Goal: Task Accomplishment & Management: Complete application form

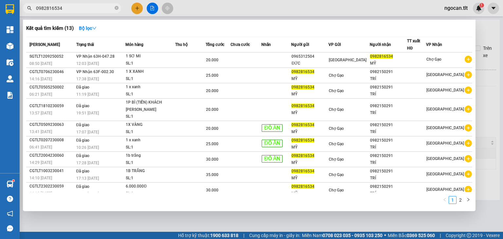
click at [75, 9] on input "0982816534" at bounding box center [74, 8] width 77 height 7
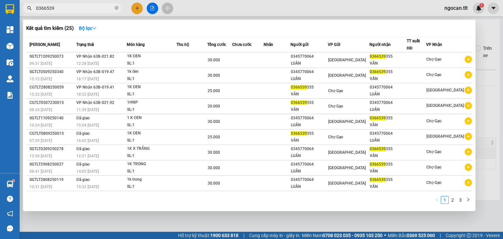
type input "0366539"
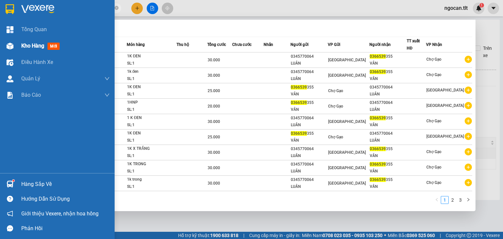
drag, startPoint x: 16, startPoint y: 40, endPoint x: 24, endPoint y: 44, distance: 9.1
click at [17, 40] on div "Kho hàng mới" at bounding box center [57, 46] width 115 height 16
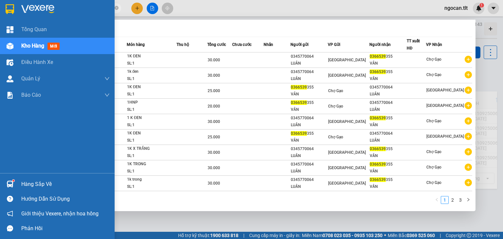
click at [26, 44] on span "Kho hàng" at bounding box center [32, 46] width 23 height 6
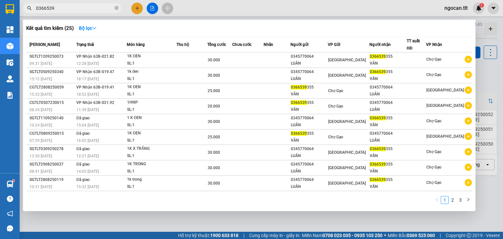
drag, startPoint x: 187, startPoint y: 230, endPoint x: 194, endPoint y: 228, distance: 7.1
click at [187, 230] on div at bounding box center [251, 119] width 503 height 239
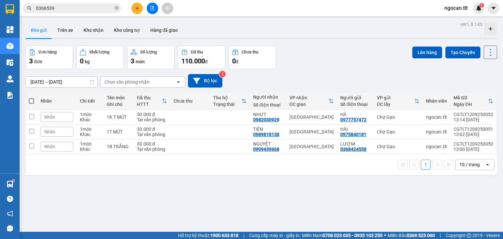
click at [31, 99] on span at bounding box center [31, 100] width 5 height 5
click at [31, 98] on input "checkbox" at bounding box center [31, 98] width 0 height 0
checkbox input "true"
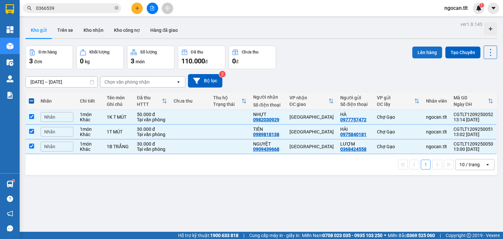
click at [417, 49] on button "Lên hàng" at bounding box center [427, 52] width 30 height 12
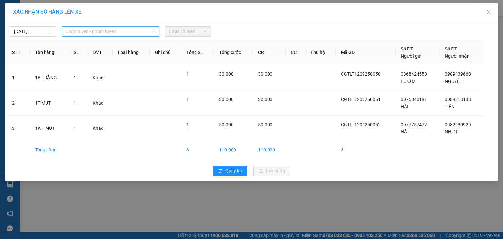
drag, startPoint x: 129, startPoint y: 34, endPoint x: 110, endPoint y: 45, distance: 21.5
click at [128, 34] on span "Chọn tuyến - nhóm tuyến" at bounding box center [110, 32] width 90 height 10
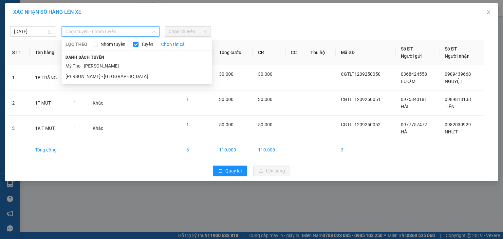
click at [88, 62] on li "Mỹ Tho - [PERSON_NAME]" at bounding box center [137, 66] width 151 height 10
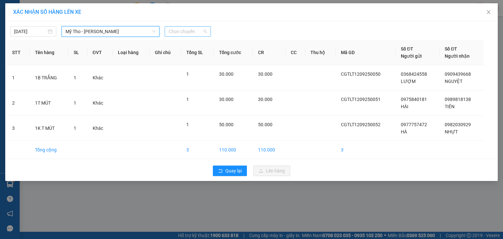
click at [190, 29] on span "Chọn chuyến" at bounding box center [188, 32] width 38 height 10
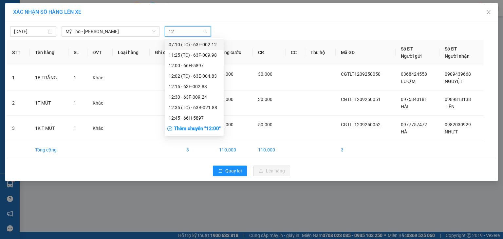
type input "1"
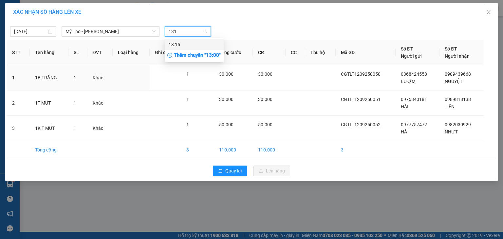
type input "1315"
drag, startPoint x: 188, startPoint y: 45, endPoint x: 209, endPoint y: 44, distance: 21.0
click at [190, 45] on div "13:15" at bounding box center [194, 44] width 51 height 7
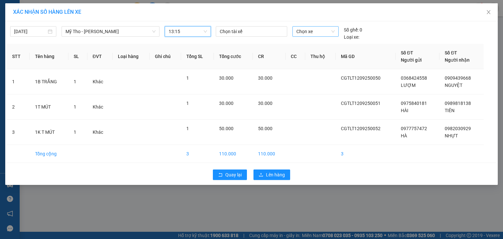
click at [305, 32] on span "Chọn xe" at bounding box center [315, 32] width 38 height 10
type input "471"
click at [315, 43] on div "63E-004.71" at bounding box center [315, 44] width 38 height 7
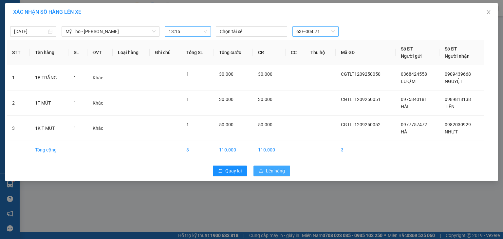
click at [281, 170] on span "Lên hàng" at bounding box center [275, 170] width 19 height 7
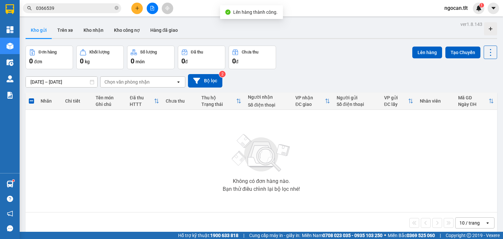
click at [156, 9] on button at bounding box center [152, 8] width 11 height 11
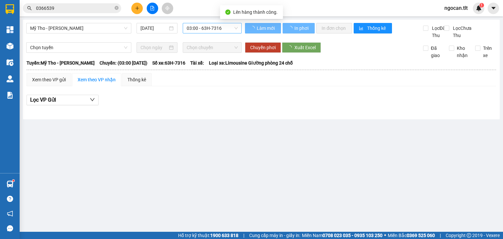
click at [211, 27] on span "03:00 - 63H-7316" at bounding box center [212, 28] width 51 height 10
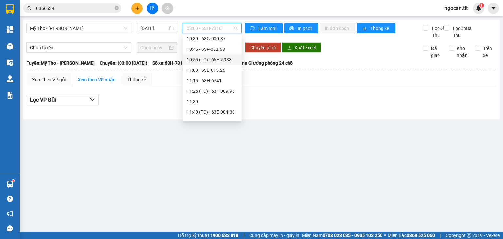
scroll to position [531, 0]
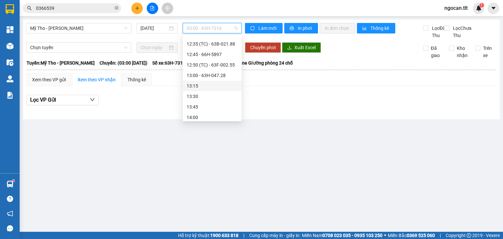
click at [199, 84] on div "13:15" at bounding box center [212, 85] width 51 height 7
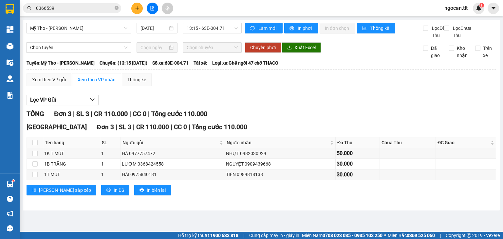
click at [47, 93] on div "Xem theo VP gửi Xem theo [PERSON_NAME] Thống kê Lọc VP Gửi [PERSON_NAME] 3 | S…" at bounding box center [261, 138] width 469 height 130
drag, startPoint x: 53, startPoint y: 86, endPoint x: 77, endPoint y: 100, distance: 27.8
click at [54, 83] on div "Xem theo VP gửi" at bounding box center [49, 79] width 34 height 7
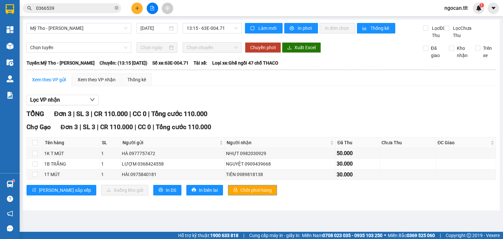
click at [240, 193] on span "Chốt phơi hàng" at bounding box center [255, 189] width 31 height 7
click at [136, 6] on icon "plus" at bounding box center [137, 8] width 5 height 5
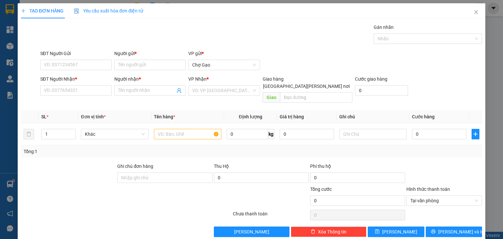
click at [136, 5] on div "Yêu cầu xuất hóa đơn điện tử" at bounding box center [108, 10] width 69 height 15
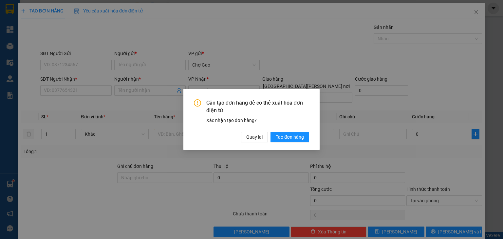
click at [259, 128] on div "Cần tạo đơn hàng để có thể xuất hóa đơn điện tử Xác nhận tạo đơn hàng? Quay lại…" at bounding box center [251, 120] width 115 height 43
click at [258, 134] on button "Quay lại" at bounding box center [254, 137] width 27 height 10
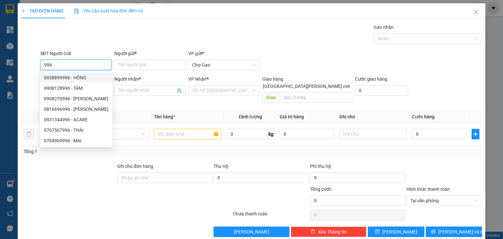
drag, startPoint x: 42, startPoint y: 65, endPoint x: 34, endPoint y: 66, distance: 7.9
click at [39, 66] on div "SĐT Người Gửi 996" at bounding box center [76, 61] width 74 height 23
click at [55, 141] on div "0979280996 - TÈO" at bounding box center [80, 140] width 73 height 7
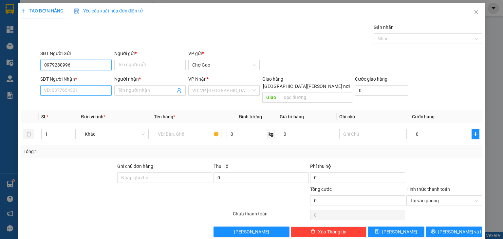
type input "0979280996"
click at [95, 90] on input "SĐT Người Nhận *" at bounding box center [75, 90] width 71 height 10
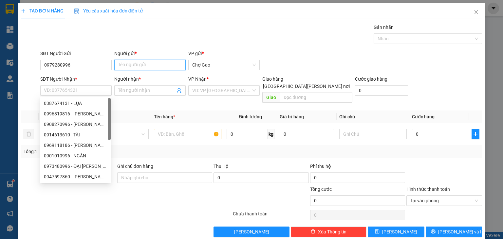
click at [147, 65] on input "Người gửi *" at bounding box center [149, 65] width 71 height 10
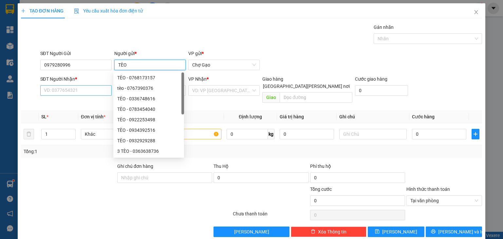
type input "TÈO"
click at [83, 92] on input "SĐT Người Nhận *" at bounding box center [75, 90] width 71 height 10
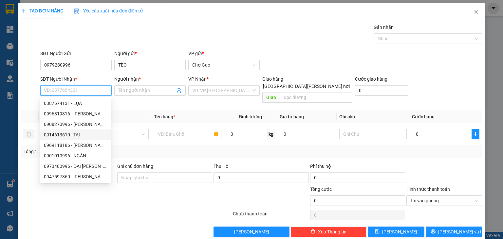
drag, startPoint x: 85, startPoint y: 117, endPoint x: 95, endPoint y: 132, distance: 17.2
click at [95, 132] on div "0387674131 - LỤA 0996819816 - [PERSON_NAME] 0908270996 - [PERSON_NAME] 09146136…" at bounding box center [75, 150] width 71 height 105
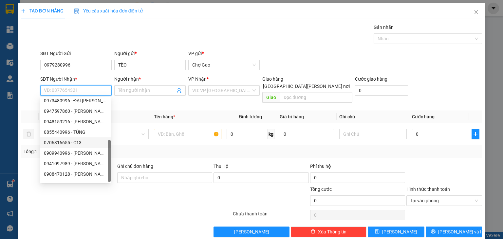
scroll to position [73, 0]
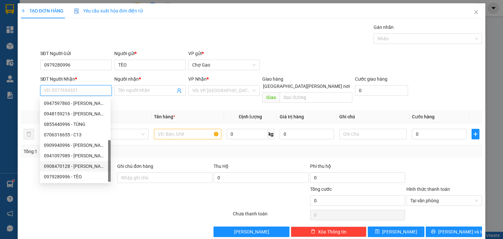
click at [87, 166] on div "0908470128 - [PERSON_NAME]" at bounding box center [75, 165] width 63 height 7
type input "0908470128"
type input "PHƯƠNG"
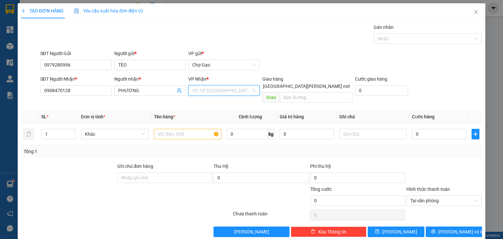
drag, startPoint x: 217, startPoint y: 89, endPoint x: 216, endPoint y: 92, distance: 3.3
click at [217, 89] on input "search" at bounding box center [221, 90] width 59 height 10
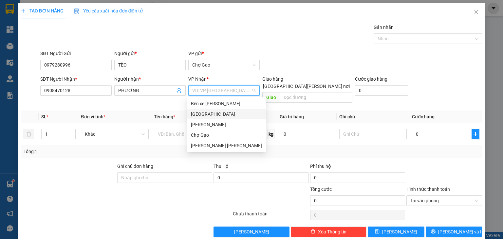
click at [207, 111] on div "[GEOGRAPHIC_DATA]" at bounding box center [226, 114] width 79 height 10
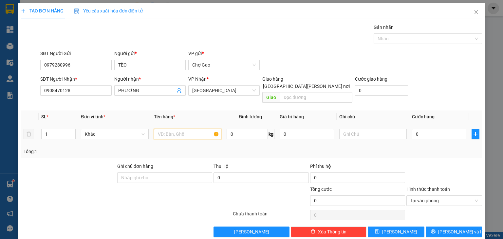
click at [183, 129] on input "text" at bounding box center [187, 134] width 67 height 10
type input "1 T MÚT"
click at [457, 129] on input "0" at bounding box center [439, 134] width 54 height 10
type input "3"
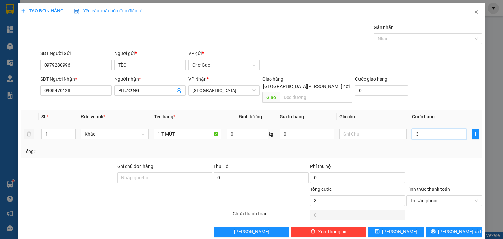
type input "30"
type input "30.000"
drag, startPoint x: 442, startPoint y: 224, endPoint x: 438, endPoint y: 224, distance: 4.6
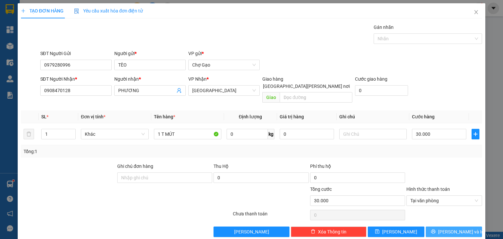
click at [442, 226] on button "[PERSON_NAME] và In" at bounding box center [453, 231] width 57 height 10
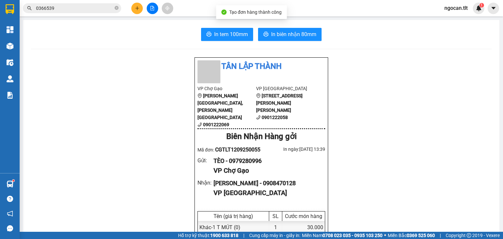
click at [306, 32] on span "In biên nhận 80mm" at bounding box center [293, 34] width 45 height 8
click at [226, 33] on span "In tem 100mm" at bounding box center [231, 34] width 34 height 8
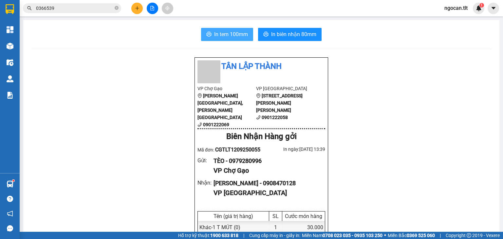
click at [201, 28] on button "In tem 100mm" at bounding box center [227, 34] width 52 height 13
click at [137, 8] on icon "plus" at bounding box center [137, 8] width 5 height 5
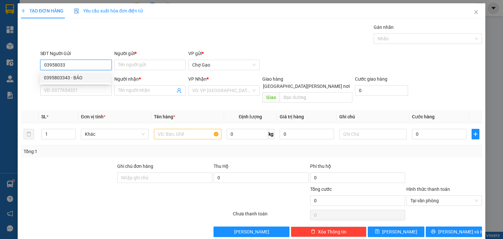
click at [65, 82] on div "0395803343 - BẢO" at bounding box center [75, 77] width 71 height 10
type input "0395803343"
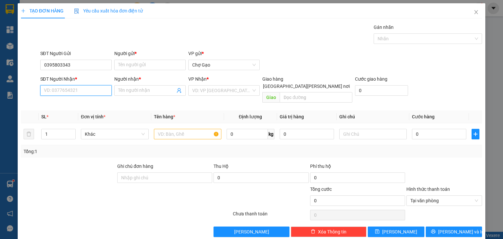
click at [65, 87] on input "SĐT Người Nhận *" at bounding box center [75, 90] width 71 height 10
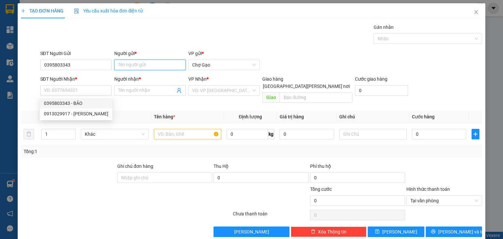
click at [150, 61] on input "Người gửi *" at bounding box center [149, 65] width 71 height 10
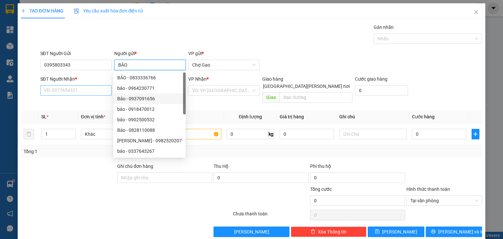
type input "BẢO"
click at [71, 88] on input "SĐT Người Nhận *" at bounding box center [75, 90] width 71 height 10
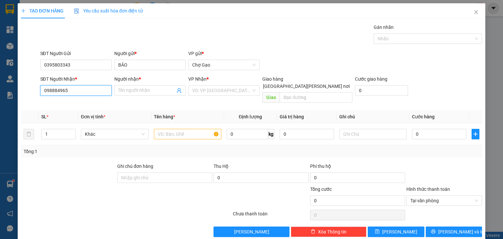
type input "0988849652"
click at [79, 104] on div "0988849652 - HỒNG" at bounding box center [75, 102] width 63 height 7
type input "HỒNG"
type input "0988849652"
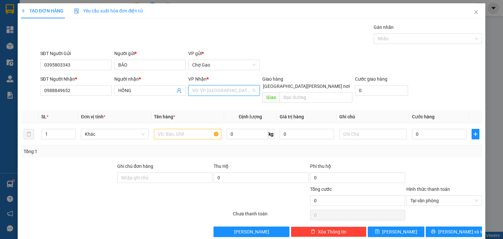
drag, startPoint x: 230, startPoint y: 92, endPoint x: 218, endPoint y: 107, distance: 19.5
click at [230, 92] on input "search" at bounding box center [221, 90] width 59 height 10
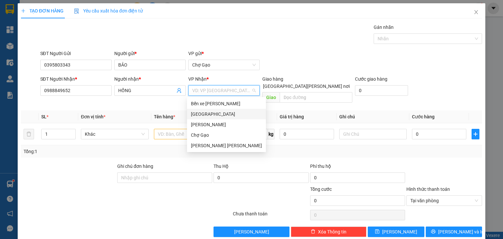
click at [205, 112] on div "[GEOGRAPHIC_DATA]" at bounding box center [226, 113] width 71 height 7
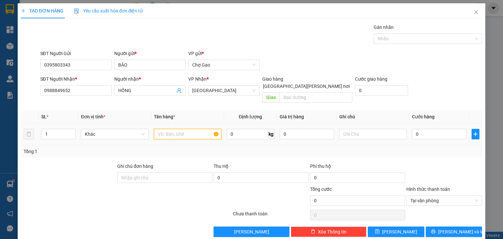
click at [171, 129] on input "text" at bounding box center [187, 134] width 67 height 10
type input "1 TNP"
type input "3"
type input "30"
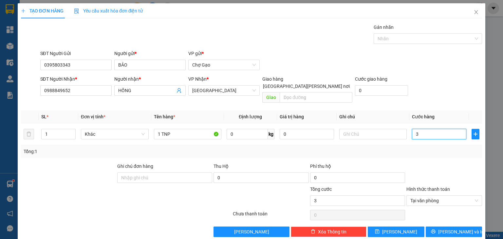
type input "30"
drag, startPoint x: 473, startPoint y: 192, endPoint x: 467, endPoint y: 216, distance: 25.3
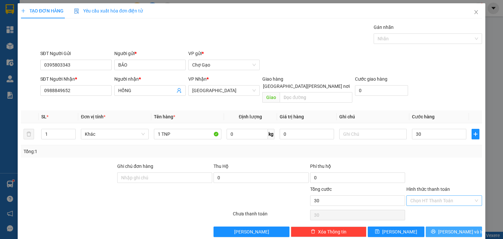
type input "30.000"
drag, startPoint x: 459, startPoint y: 221, endPoint x: 451, endPoint y: 218, distance: 9.1
click at [459, 228] on span "[PERSON_NAME] và In" at bounding box center [461, 231] width 46 height 7
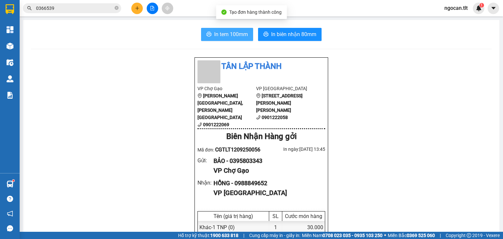
click at [233, 34] on span "In tem 100mm" at bounding box center [231, 34] width 34 height 8
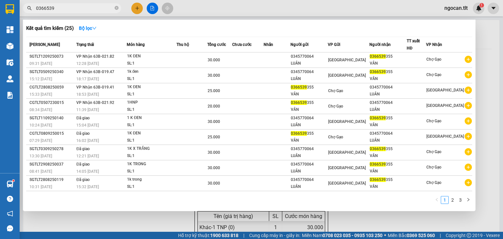
click at [64, 7] on input "0366539" at bounding box center [74, 8] width 77 height 7
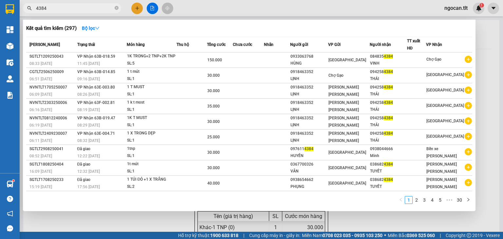
type input "4384"
click at [135, 10] on div at bounding box center [251, 119] width 503 height 239
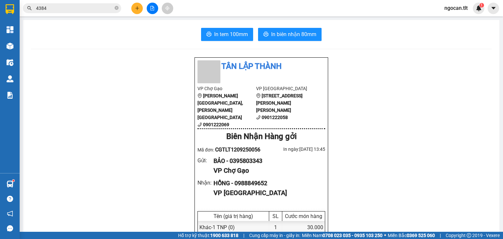
click at [135, 9] on icon "plus" at bounding box center [137, 8] width 5 height 5
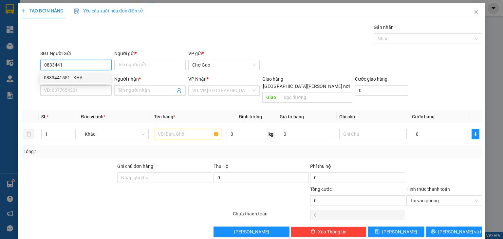
click at [82, 74] on div "0833441551 - KHA" at bounding box center [75, 77] width 63 height 7
type input "0833441551"
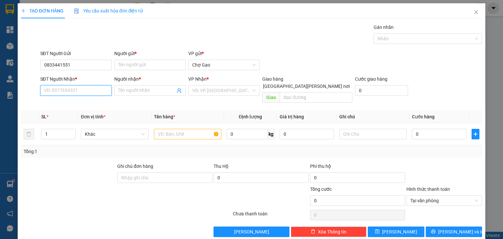
click at [79, 85] on input "SĐT Người Nhận *" at bounding box center [75, 90] width 71 height 10
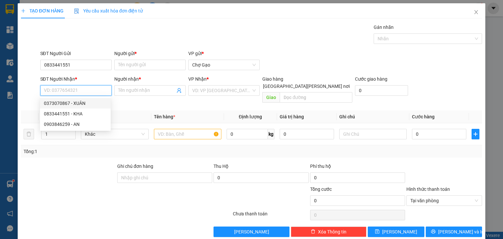
click at [88, 98] on div "0373070867 - XUÂN" at bounding box center [75, 103] width 71 height 10
type input "0373070867"
type input "XUÂN"
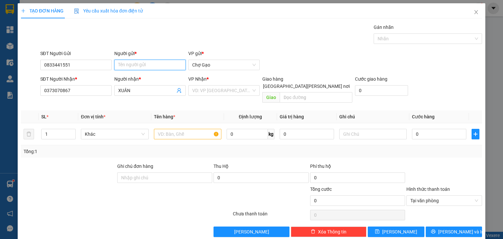
click at [140, 68] on input "Người gửi *" at bounding box center [149, 65] width 71 height 10
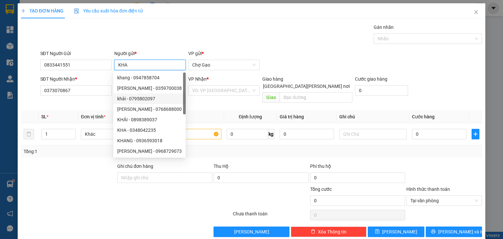
type input "KHA"
click at [215, 97] on div "[PERSON_NAME] * VD: VP [GEOGRAPHIC_DATA]" at bounding box center [223, 86] width 71 height 23
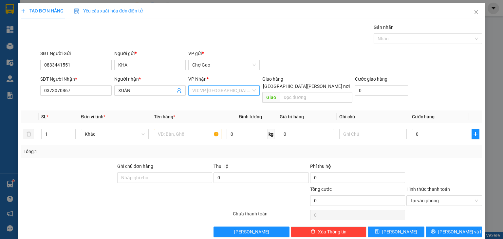
click at [214, 90] on input "search" at bounding box center [221, 90] width 59 height 10
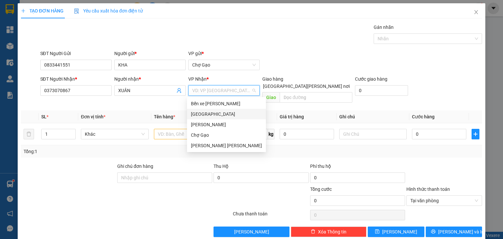
click at [202, 112] on div "[GEOGRAPHIC_DATA]" at bounding box center [226, 113] width 71 height 7
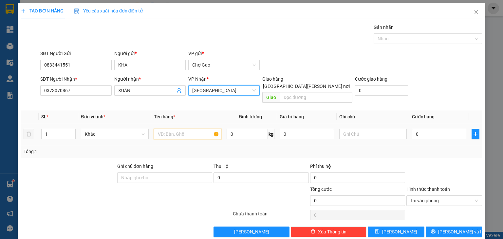
click at [182, 129] on input "text" at bounding box center [187, 134] width 67 height 10
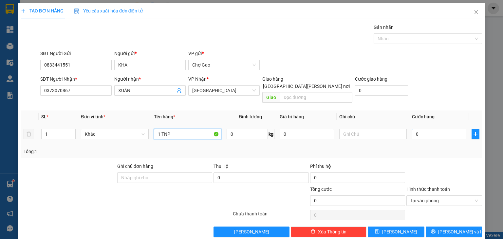
type input "1 TNP"
click at [415, 129] on input "0" at bounding box center [439, 134] width 54 height 10
type input "3"
type input "30"
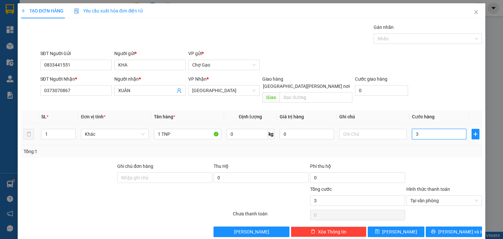
type input "30"
type input "30.000"
click at [448, 228] on span "[PERSON_NAME] và In" at bounding box center [461, 231] width 46 height 7
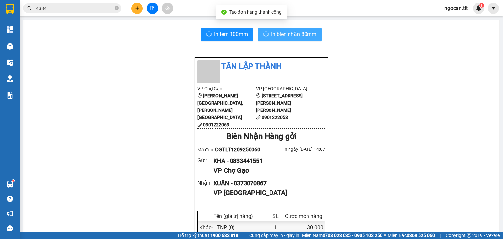
drag, startPoint x: 286, startPoint y: 34, endPoint x: 299, endPoint y: 41, distance: 14.6
click at [287, 35] on span "In biên nhận 80mm" at bounding box center [293, 34] width 45 height 8
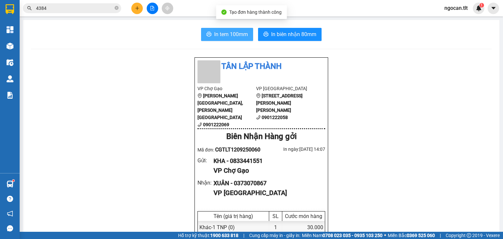
click at [217, 34] on span "In tem 100mm" at bounding box center [231, 34] width 34 height 8
click at [58, 12] on span "4384" at bounding box center [72, 8] width 98 height 10
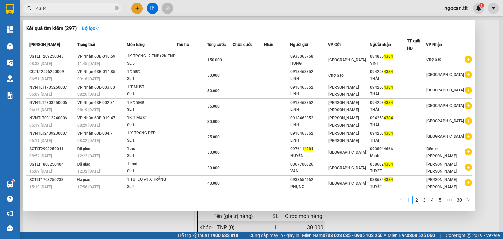
click at [59, 10] on input "4384" at bounding box center [74, 8] width 77 height 7
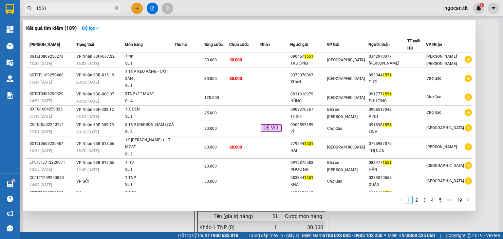
click at [374, 223] on div at bounding box center [251, 119] width 503 height 239
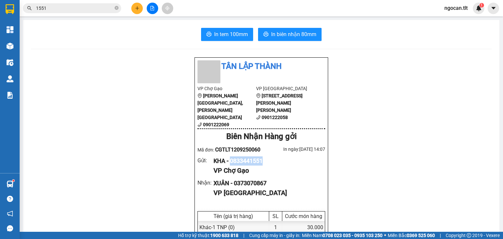
drag, startPoint x: 229, startPoint y: 145, endPoint x: 262, endPoint y: 142, distance: 32.9
click at [280, 156] on div "KHA - 0833441551" at bounding box center [266, 160] width 106 height 9
copy div "0833441551"
click at [78, 10] on input "1551" at bounding box center [74, 8] width 77 height 7
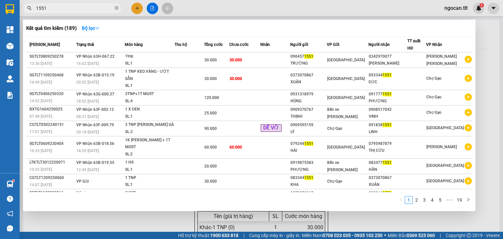
click at [78, 10] on input "1551" at bounding box center [74, 8] width 77 height 7
paste input "083344"
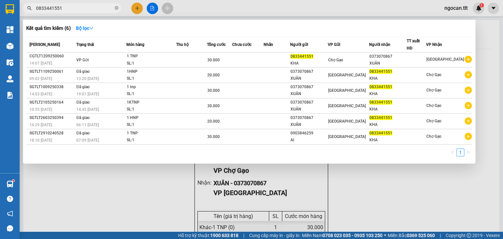
type input "0833441551"
click at [139, 9] on div at bounding box center [251, 119] width 503 height 239
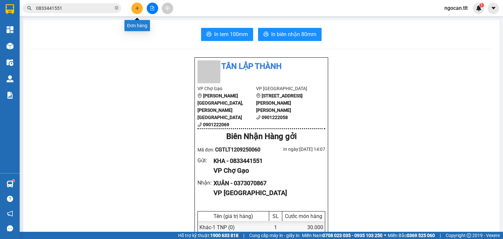
click at [138, 9] on icon "plus" at bounding box center [137, 8] width 5 height 5
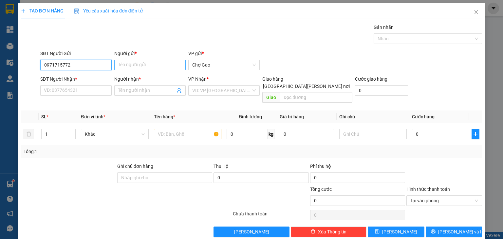
type input "0971715772"
click at [145, 61] on input "Người gửi *" at bounding box center [149, 65] width 71 height 10
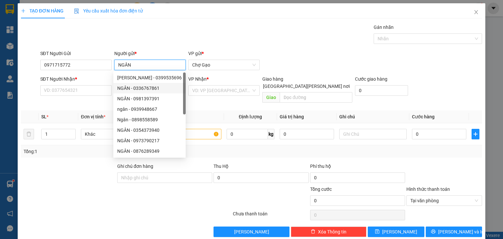
type input "NGÂN"
click at [61, 95] on div "SĐT Người Nhận * VD: 0377654321" at bounding box center [75, 86] width 71 height 23
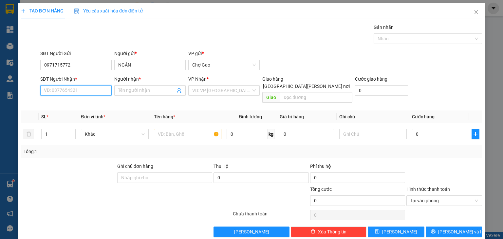
click at [70, 90] on input "SĐT Người Nhận *" at bounding box center [75, 90] width 71 height 10
type input "0981641606"
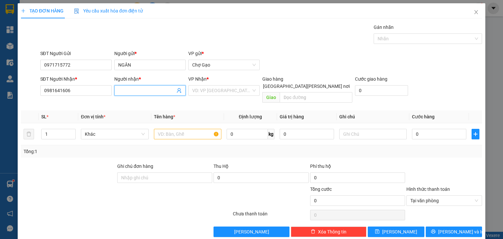
click at [128, 89] on input "Người nhận *" at bounding box center [146, 90] width 57 height 7
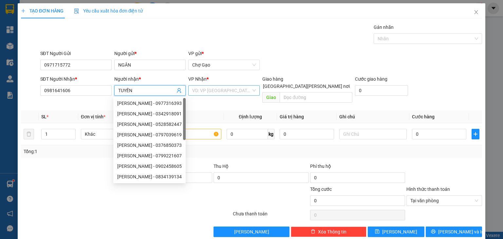
type input "TUYỀN"
drag, startPoint x: 219, startPoint y: 86, endPoint x: 219, endPoint y: 91, distance: 4.6
click at [219, 89] on input "search" at bounding box center [221, 90] width 59 height 10
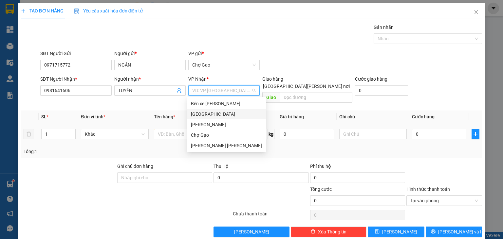
click at [207, 115] on div "[GEOGRAPHIC_DATA]" at bounding box center [226, 113] width 71 height 7
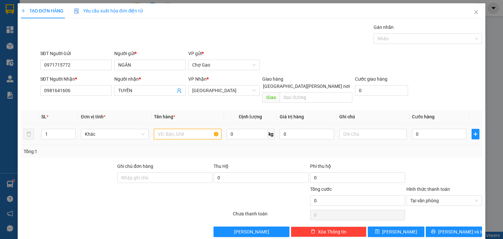
click at [182, 129] on input "text" at bounding box center [187, 134] width 67 height 10
type input "1 X TRONG"
click at [428, 129] on input "0" at bounding box center [439, 134] width 54 height 10
type input "3"
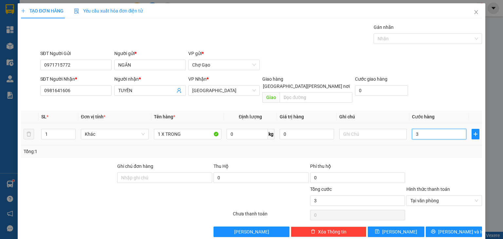
type input "30"
type input "30.000"
click at [455, 228] on span "[PERSON_NAME] và In" at bounding box center [461, 231] width 46 height 7
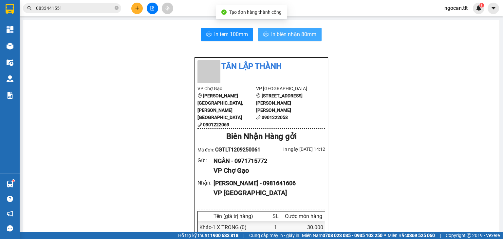
click at [292, 29] on button "In biên nhận 80mm" at bounding box center [289, 34] width 63 height 13
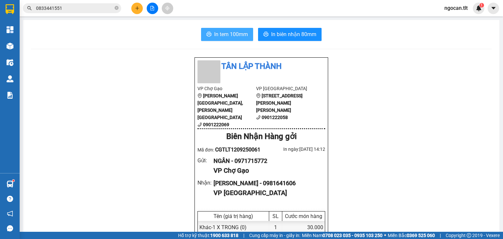
drag, startPoint x: 220, startPoint y: 33, endPoint x: 218, endPoint y: 42, distance: 9.1
click at [221, 33] on span "In tem 100mm" at bounding box center [231, 34] width 34 height 8
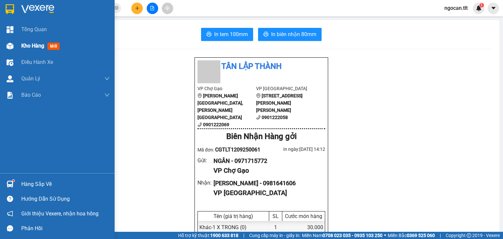
click at [36, 47] on span "Kho hàng" at bounding box center [32, 46] width 23 height 6
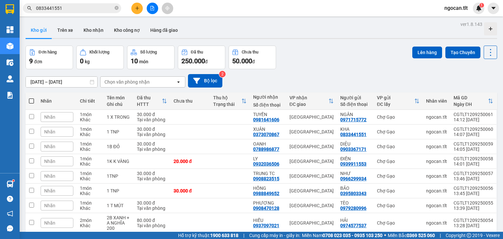
click at [29, 101] on th at bounding box center [32, 100] width 12 height 17
click at [38, 94] on th "Nhãn" at bounding box center [56, 100] width 39 height 17
click at [29, 99] on span at bounding box center [31, 100] width 5 height 5
click at [31, 98] on input "checkbox" at bounding box center [31, 98] width 0 height 0
checkbox input "true"
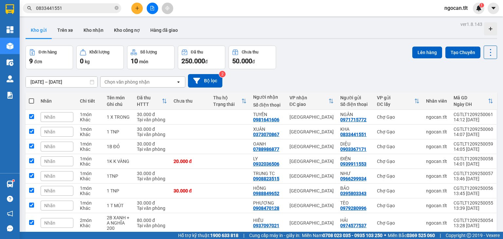
checkbox input "true"
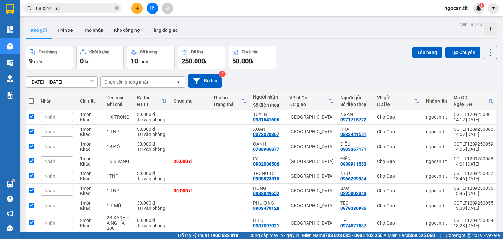
checkbox input "true"
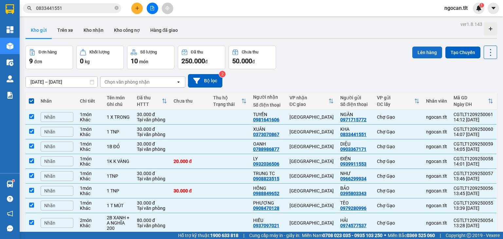
click at [425, 51] on button "Lên hàng" at bounding box center [427, 52] width 30 height 12
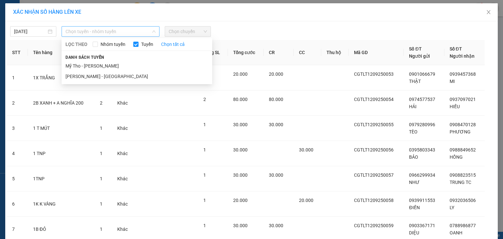
click at [110, 27] on span "Chọn tuyến - nhóm tuyến" at bounding box center [110, 32] width 90 height 10
drag, startPoint x: 95, startPoint y: 63, endPoint x: 100, endPoint y: 61, distance: 6.1
click at [96, 63] on li "Mỹ Tho - [PERSON_NAME]" at bounding box center [137, 66] width 151 height 10
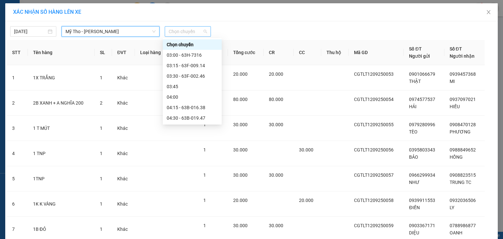
click at [183, 33] on span "Chọn chuyến" at bounding box center [188, 32] width 38 height 10
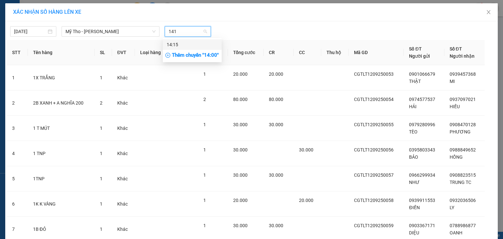
type input "1415"
click at [191, 47] on div "14:15" at bounding box center [192, 44] width 51 height 7
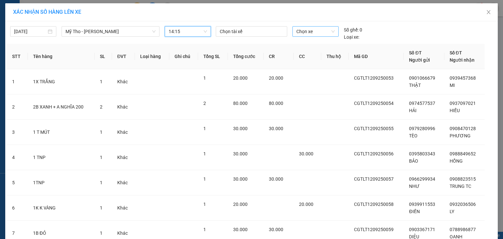
click at [295, 31] on div "Chọn xe" at bounding box center [315, 31] width 46 height 10
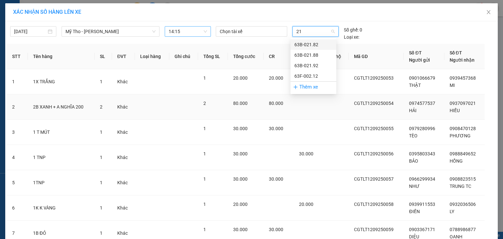
type input "212"
click at [312, 45] on div "63F-002.12" at bounding box center [313, 44] width 38 height 7
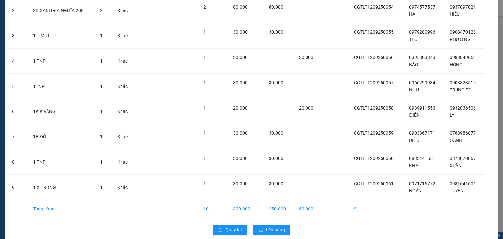
scroll to position [100, 0]
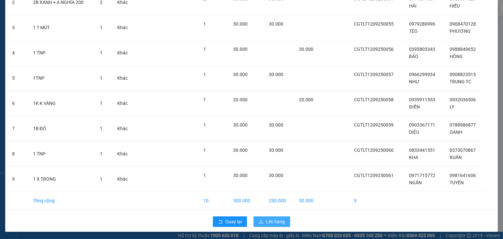
click at [271, 221] on span "Lên hàng" at bounding box center [275, 221] width 19 height 7
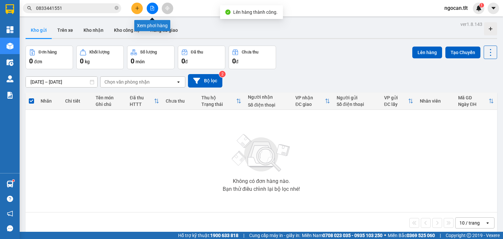
click at [149, 10] on button at bounding box center [152, 8] width 11 height 11
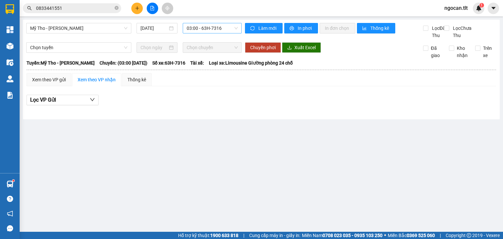
click at [211, 28] on span "03:00 - 63H-7316" at bounding box center [212, 28] width 51 height 10
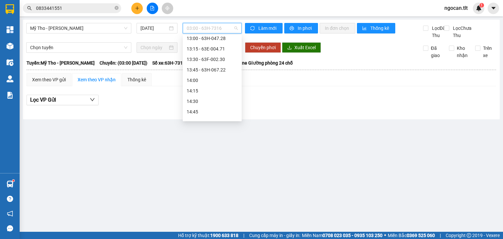
scroll to position [573, 0]
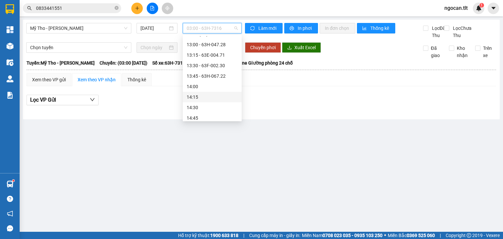
click at [198, 95] on div "14:15" at bounding box center [212, 96] width 51 height 7
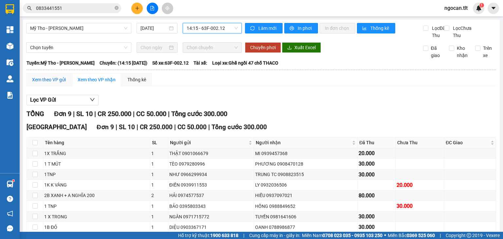
click at [49, 83] on div "Xem theo VP gửi" at bounding box center [49, 79] width 34 height 7
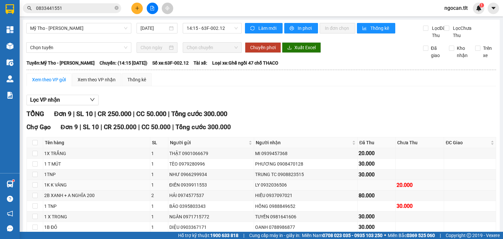
scroll to position [51, 0]
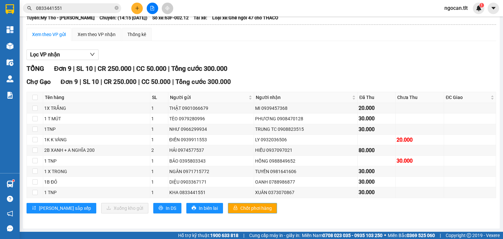
click at [240, 205] on span "Chốt phơi hàng" at bounding box center [255, 207] width 31 height 7
drag, startPoint x: 91, startPoint y: 32, endPoint x: 82, endPoint y: 70, distance: 38.9
click at [91, 31] on div "Xem theo VP nhận" at bounding box center [97, 34] width 38 height 7
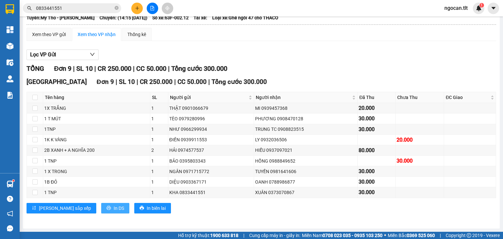
click at [114, 206] on span "In DS" at bounding box center [119, 207] width 10 height 7
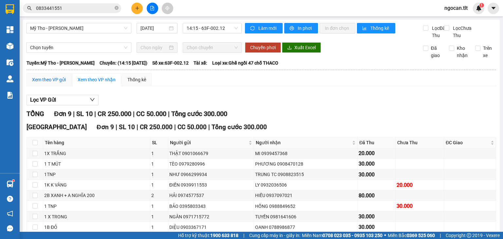
click at [41, 83] on div "Xem theo VP gửi" at bounding box center [49, 79] width 34 height 7
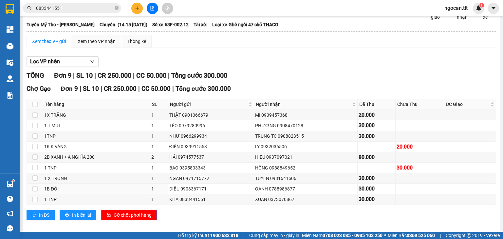
scroll to position [51, 0]
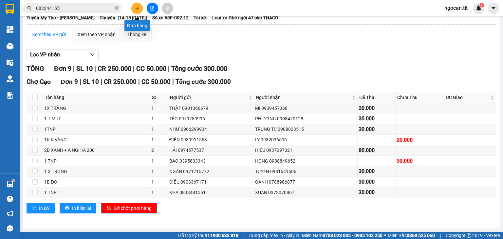
click at [137, 8] on icon "plus" at bounding box center [137, 8] width 0 height 4
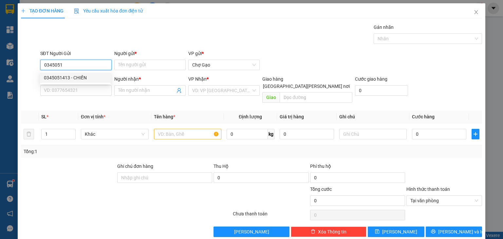
click at [89, 80] on div "0345051413 - CHIẾN" at bounding box center [75, 77] width 63 height 7
type input "0345051413"
click at [83, 92] on input "SĐT Người Nhận *" at bounding box center [75, 90] width 71 height 10
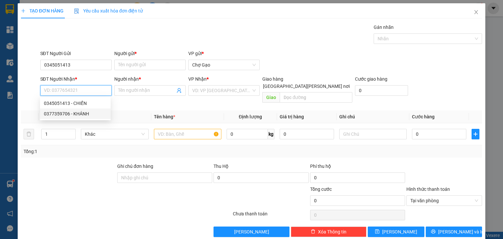
click at [78, 114] on div "0377359706 - KHÁNH" at bounding box center [75, 113] width 63 height 7
type input "0377359706"
type input "KHÁNH"
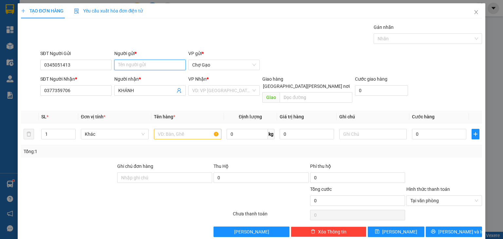
click at [134, 68] on input "Người gửi *" at bounding box center [149, 65] width 71 height 10
type input "CHIÉN"
drag, startPoint x: 211, startPoint y: 90, endPoint x: 209, endPoint y: 96, distance: 5.8
click at [211, 92] on input "search" at bounding box center [221, 90] width 59 height 10
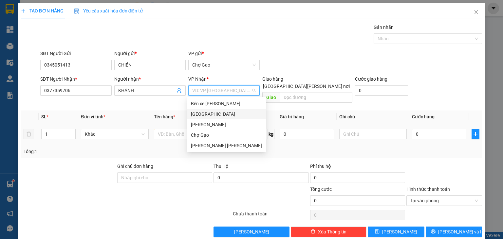
drag, startPoint x: 203, startPoint y: 113, endPoint x: 191, endPoint y: 124, distance: 16.0
click at [204, 113] on div "[GEOGRAPHIC_DATA]" at bounding box center [226, 113] width 71 height 7
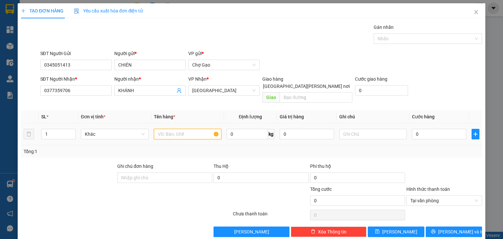
click at [171, 129] on input "text" at bounding box center [187, 134] width 67 height 10
type input "1 X ĐẠP ĐIỆN"
click at [425, 129] on input "0" at bounding box center [439, 134] width 54 height 10
type input "1"
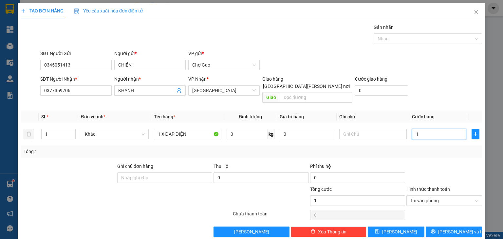
type input "12"
type input "120"
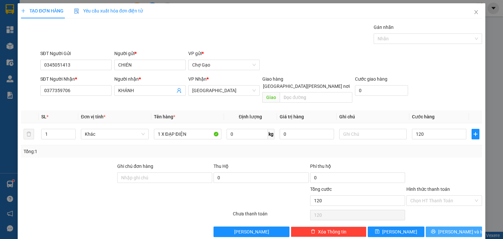
type input "120.000"
click at [456, 228] on span "[PERSON_NAME] và In" at bounding box center [461, 231] width 46 height 7
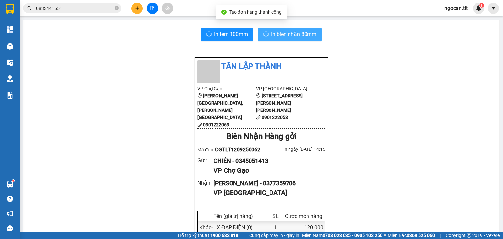
click at [297, 38] on span "In biên nhận 80mm" at bounding box center [293, 34] width 45 height 8
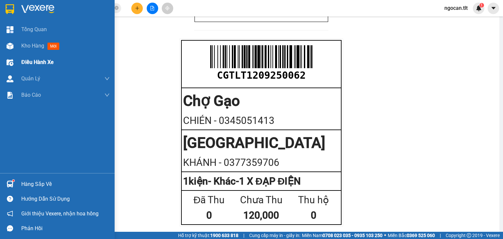
scroll to position [183, 0]
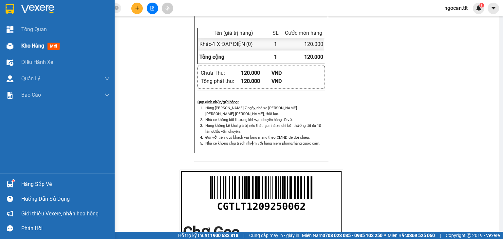
click at [32, 46] on span "Kho hàng" at bounding box center [32, 46] width 23 height 6
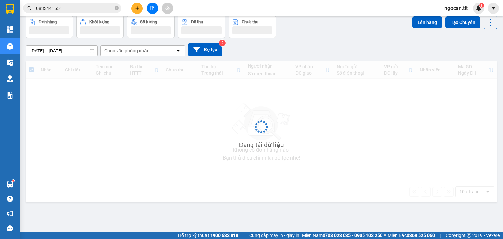
scroll to position [30, 0]
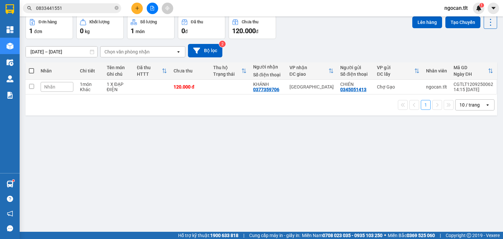
click at [152, 6] on icon "file-add" at bounding box center [152, 8] width 5 height 5
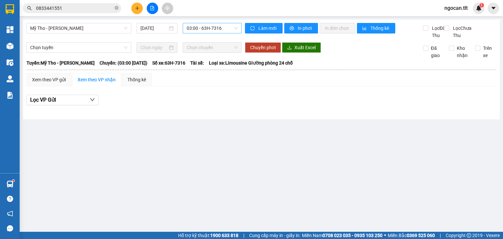
click at [204, 29] on span "03:00 - 63H-7316" at bounding box center [212, 28] width 51 height 10
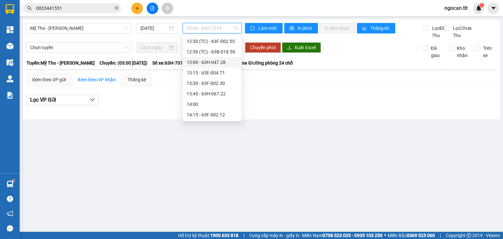
scroll to position [583, 0]
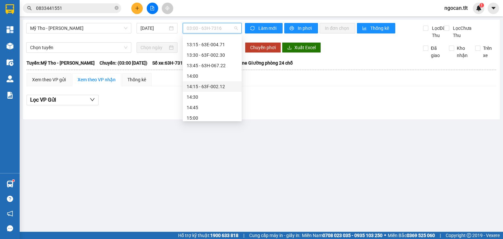
click at [223, 86] on div "14:15 - 63F-002.12" at bounding box center [212, 86] width 51 height 7
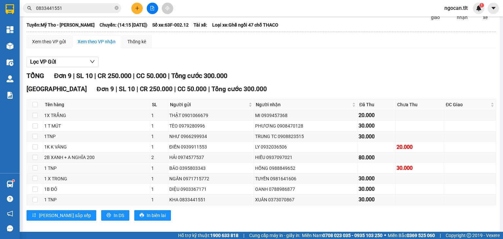
scroll to position [51, 0]
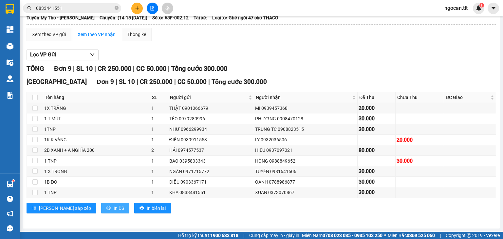
click at [101, 205] on button "In DS" at bounding box center [115, 208] width 28 height 10
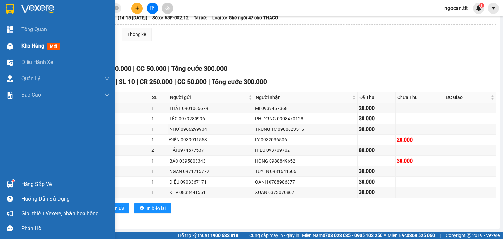
drag, startPoint x: 14, startPoint y: 45, endPoint x: 20, endPoint y: 44, distance: 5.9
click at [17, 44] on div "Kho hàng mới" at bounding box center [57, 46] width 115 height 16
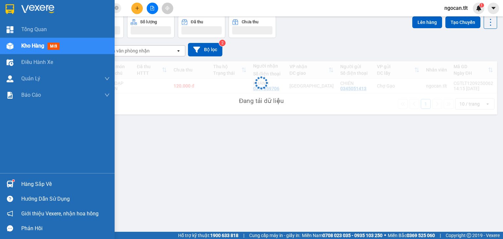
scroll to position [30, 0]
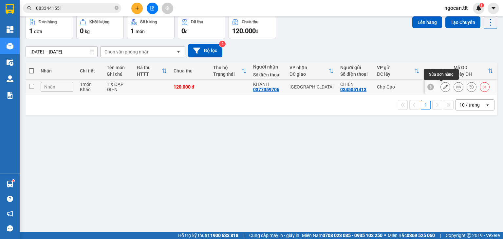
click at [443, 87] on icon at bounding box center [445, 86] width 5 height 5
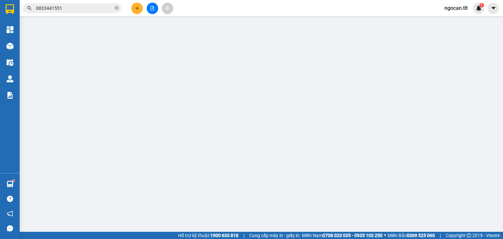
type input "0345051413"
type input "CHIÉN"
type input "0377359706"
type input "KHÁNH"
type input "120.000"
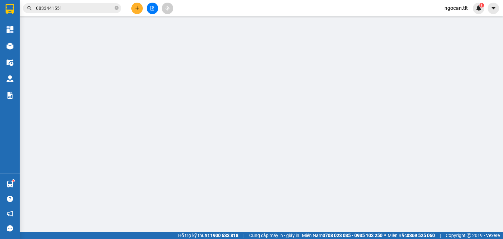
type input "120.000"
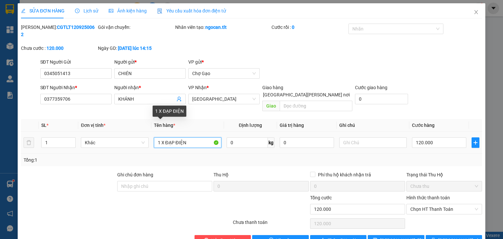
click at [194, 137] on input "1 X ĐẠP ĐIỆN" at bounding box center [187, 142] width 67 height 10
type input "1 X ĐẠP ĐIỆN+ 100K"
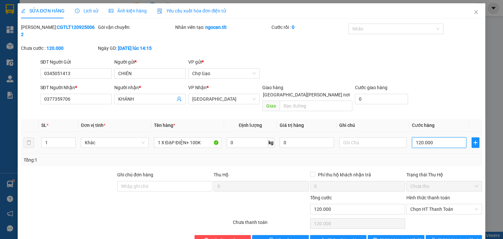
click at [416, 137] on input "120.000" at bounding box center [439, 142] width 54 height 10
click at [418, 137] on input "120.000" at bounding box center [439, 142] width 54 height 10
type input "10.000"
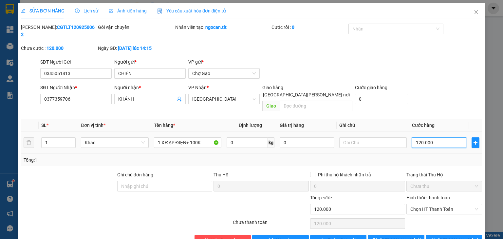
type input "10.000"
type input "140.000"
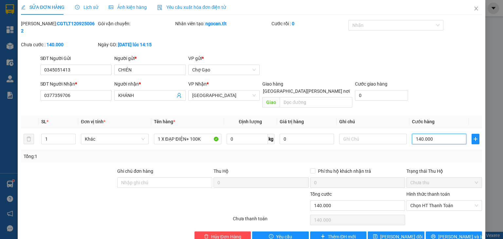
scroll to position [5, 0]
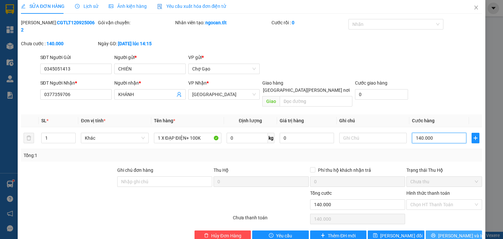
type input "140.000"
click at [453, 232] on span "[PERSON_NAME] và In" at bounding box center [461, 235] width 46 height 7
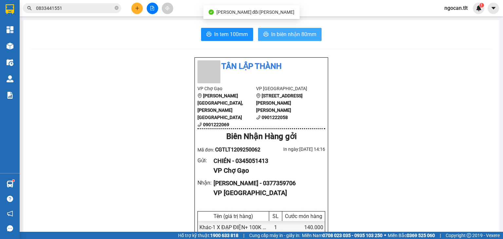
drag, startPoint x: 303, startPoint y: 29, endPoint x: 303, endPoint y: 34, distance: 5.2
click at [303, 30] on button "In biên nhận 80mm" at bounding box center [289, 34] width 63 height 13
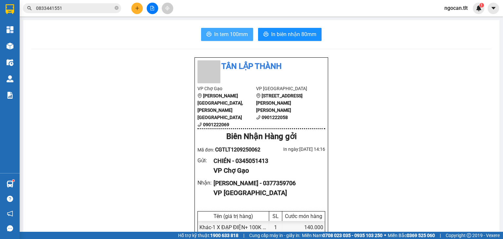
click at [214, 32] on span "In tem 100mm" at bounding box center [231, 34] width 34 height 8
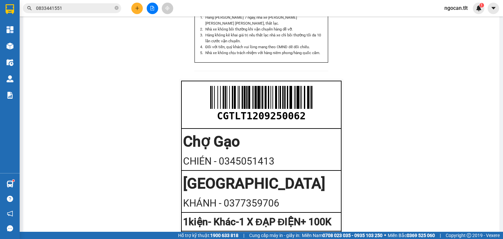
scroll to position [329, 0]
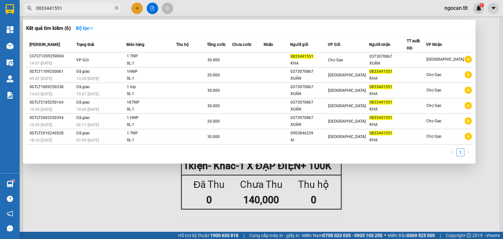
click at [76, 6] on input "0833441551" at bounding box center [74, 8] width 77 height 7
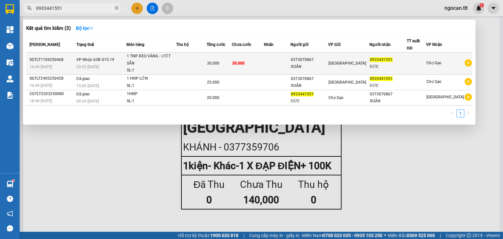
type input "0933441551"
click at [278, 61] on td at bounding box center [277, 63] width 27 height 22
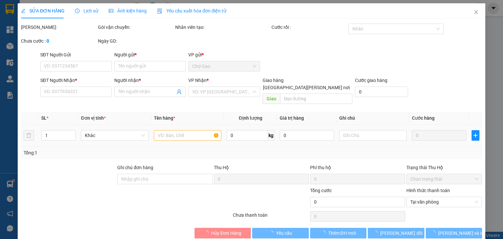
type input "0373070867"
type input "XUÂN"
type input "0933441551"
type input "ĐỨC"
type input "30.000"
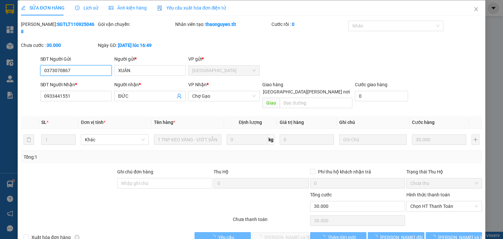
scroll to position [4, 0]
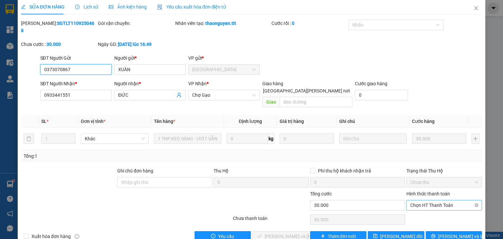
click at [413, 200] on span "Chọn HT Thanh Toán" at bounding box center [444, 205] width 68 height 10
drag, startPoint x: 410, startPoint y: 203, endPoint x: 392, endPoint y: 211, distance: 19.0
click at [410, 203] on div "Tại văn phòng" at bounding box center [440, 203] width 67 height 7
type input "0"
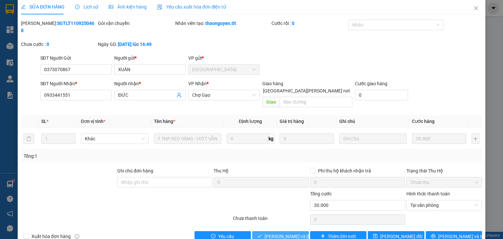
drag, startPoint x: 272, startPoint y: 221, endPoint x: 312, endPoint y: 191, distance: 50.3
click at [272, 232] on span "[PERSON_NAME] và [PERSON_NAME] hàng" at bounding box center [308, 235] width 88 height 7
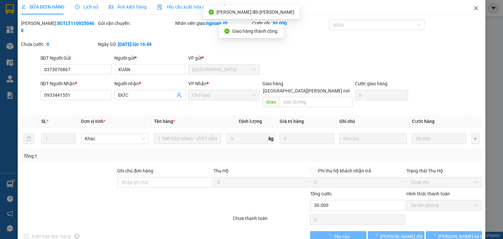
drag, startPoint x: 470, startPoint y: 7, endPoint x: 357, endPoint y: 19, distance: 113.3
click at [473, 7] on icon "close" at bounding box center [475, 8] width 5 height 5
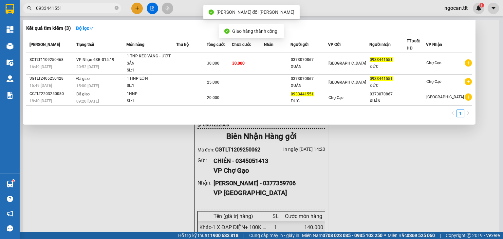
click at [72, 6] on input "0933441551" at bounding box center [74, 8] width 77 height 7
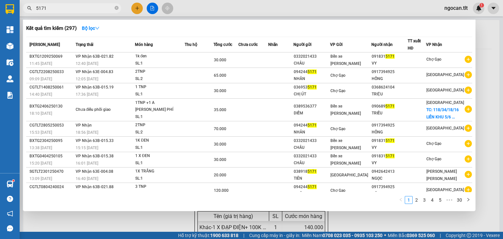
type input "5171"
click at [141, 9] on div at bounding box center [251, 119] width 503 height 239
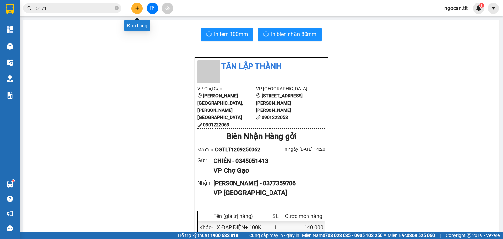
click at [141, 9] on button at bounding box center [136, 8] width 11 height 11
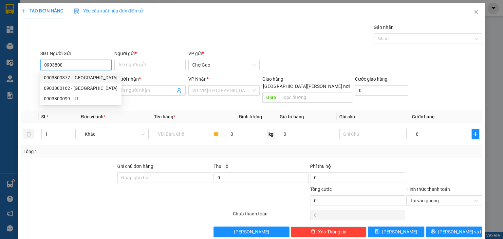
click at [85, 75] on div "0903800877 - [GEOGRAPHIC_DATA]" at bounding box center [81, 77] width 74 height 7
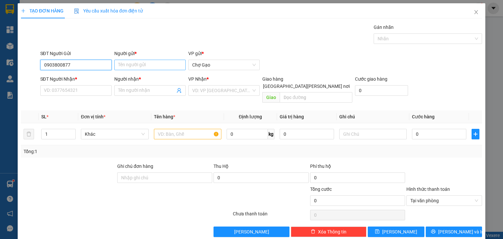
type input "0903800877"
click at [154, 66] on input "Người gửi *" at bounding box center [149, 65] width 71 height 10
click at [74, 96] on div "SĐT Người Nhận * VD: 0377654321" at bounding box center [75, 86] width 71 height 23
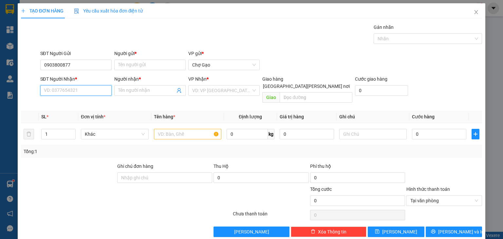
click at [78, 87] on input "SĐT Người Nhận *" at bounding box center [75, 90] width 71 height 10
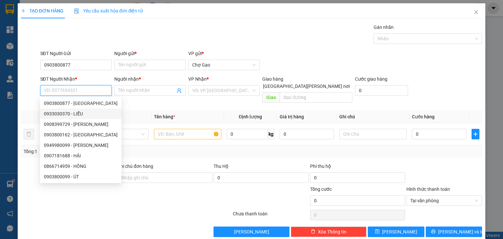
drag, startPoint x: 75, startPoint y: 114, endPoint x: 82, endPoint y: 113, distance: 6.9
click at [75, 113] on div "0933030370 - LIỄU" at bounding box center [81, 113] width 74 height 7
type input "0933030370"
type input "LIỄU"
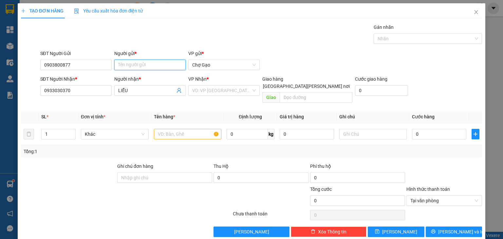
click at [158, 62] on input "Người gửi *" at bounding box center [149, 65] width 71 height 10
type input "D"
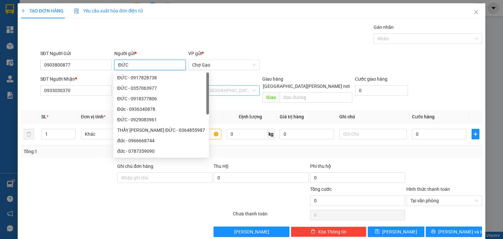
type input "ĐỨC"
click at [208, 89] on input "search" at bounding box center [221, 90] width 59 height 10
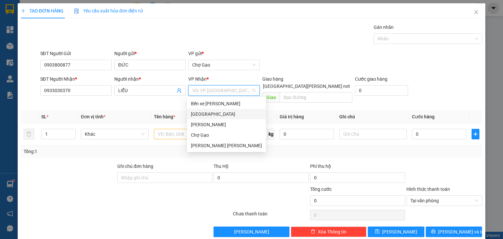
drag, startPoint x: 212, startPoint y: 113, endPoint x: 190, endPoint y: 122, distance: 24.2
click at [212, 113] on div "[GEOGRAPHIC_DATA]" at bounding box center [226, 113] width 71 height 7
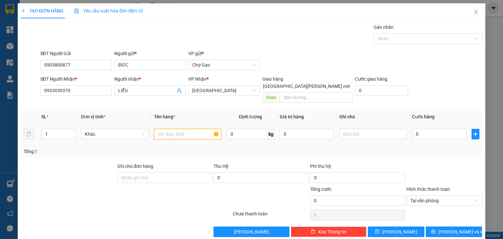
click at [180, 129] on input "text" at bounding box center [187, 134] width 67 height 10
type input "1 B TRẮNG"
click at [440, 134] on td "0" at bounding box center [439, 134] width 60 height 22
click at [428, 129] on input "0" at bounding box center [439, 134] width 54 height 10
type input "3"
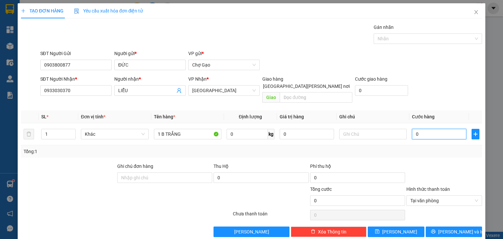
type input "3"
type input "30"
type input "30.000"
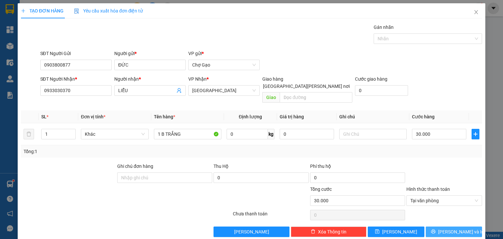
click at [435, 229] on icon "printer" at bounding box center [433, 231] width 5 height 5
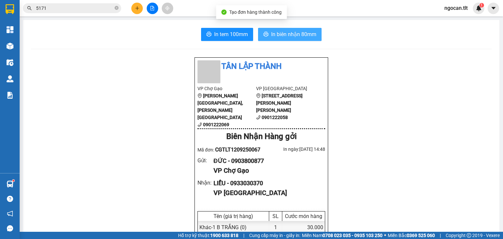
click at [282, 32] on span "In biên nhận 80mm" at bounding box center [293, 34] width 45 height 8
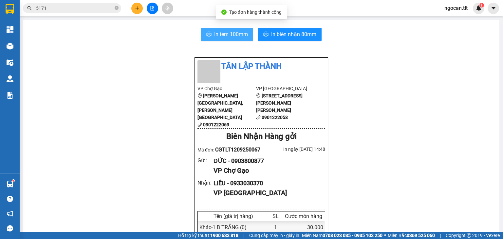
click at [230, 33] on span "In tem 100mm" at bounding box center [231, 34] width 34 height 8
click at [135, 8] on button at bounding box center [136, 8] width 11 height 11
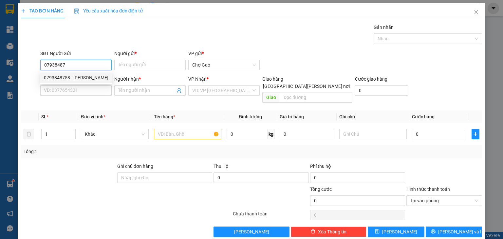
click at [71, 77] on div "0793848758 - [PERSON_NAME]" at bounding box center [76, 77] width 64 height 7
type input "0793848758"
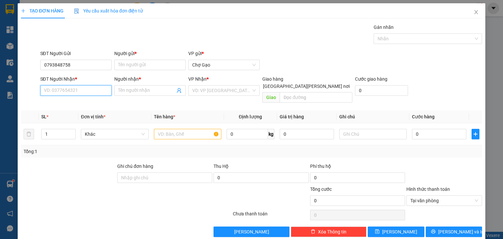
click at [75, 92] on input "SĐT Người Nhận *" at bounding box center [75, 90] width 71 height 10
click at [79, 111] on div "0987000608 - [PERSON_NAME]" at bounding box center [76, 113] width 64 height 7
type input "0987000608"
type input "NGUYÊN"
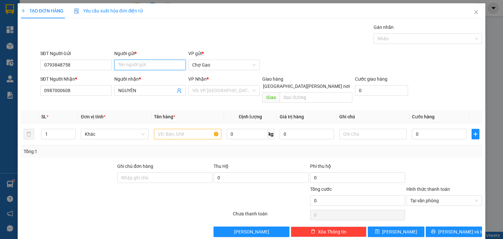
click at [172, 67] on input "Người gửi *" at bounding box center [149, 65] width 71 height 10
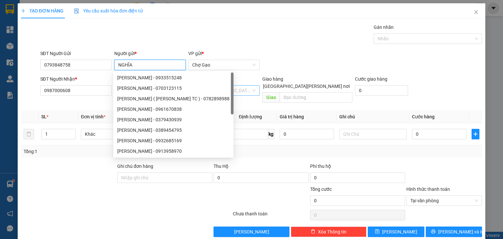
type input "NGHĨA"
click at [218, 89] on input "search" at bounding box center [221, 90] width 59 height 10
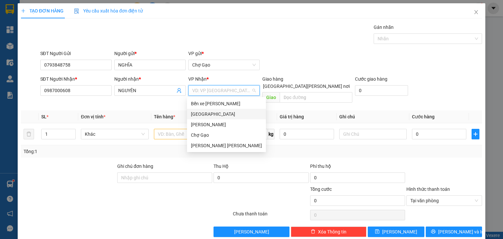
drag, startPoint x: 210, startPoint y: 114, endPoint x: 178, endPoint y: 124, distance: 33.4
click at [209, 114] on div "[GEOGRAPHIC_DATA]" at bounding box center [226, 113] width 71 height 7
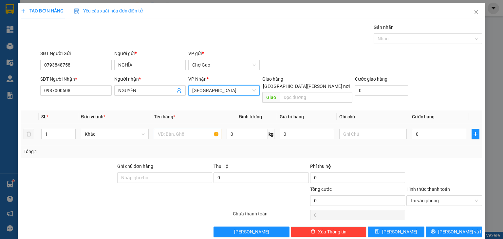
drag, startPoint x: 145, startPoint y: 131, endPoint x: 154, endPoint y: 130, distance: 9.9
click at [146, 130] on div "Khác" at bounding box center [114, 134] width 67 height 10
click at [160, 129] on input "text" at bounding box center [187, 134] width 67 height 10
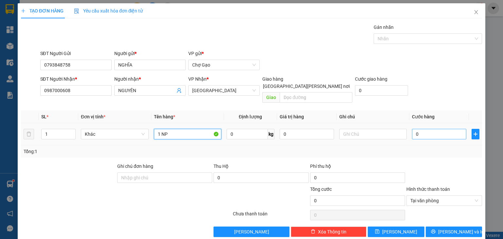
type input "1 NP"
click at [437, 129] on input "0" at bounding box center [439, 134] width 54 height 10
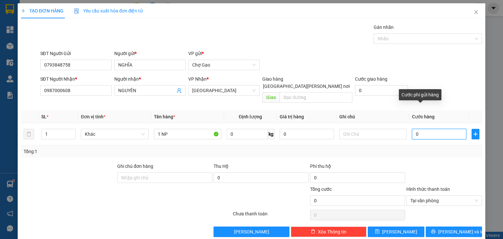
type input "3"
type input "30"
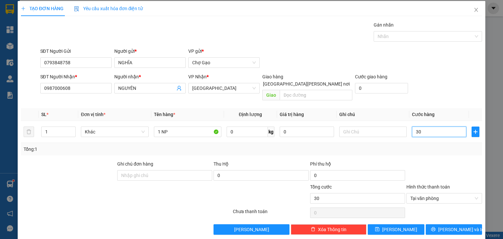
scroll to position [3, 0]
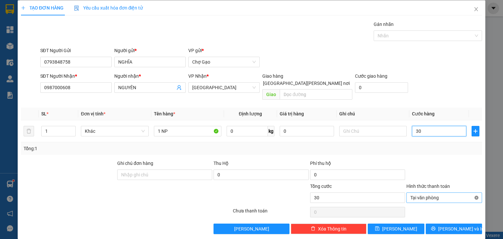
type input "30"
type input "30.000"
click at [461, 225] on span "[PERSON_NAME] và In" at bounding box center [461, 228] width 46 height 7
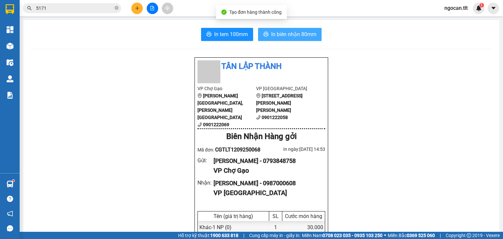
click at [282, 33] on span "In biên nhận 80mm" at bounding box center [293, 34] width 45 height 8
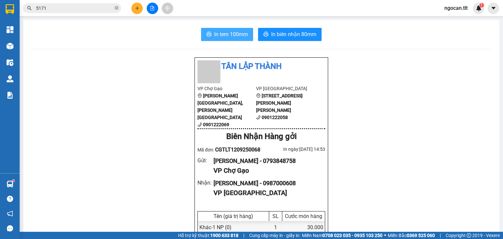
click at [225, 35] on span "In tem 100mm" at bounding box center [231, 34] width 34 height 8
click at [137, 4] on button at bounding box center [136, 8] width 11 height 11
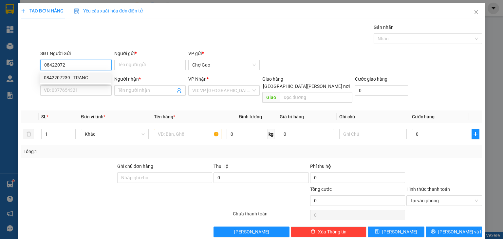
click at [61, 79] on div "0842207239 - TRANG" at bounding box center [75, 77] width 63 height 7
type input "0842207239"
click at [65, 88] on input "SĐT Người Nhận *" at bounding box center [75, 90] width 71 height 10
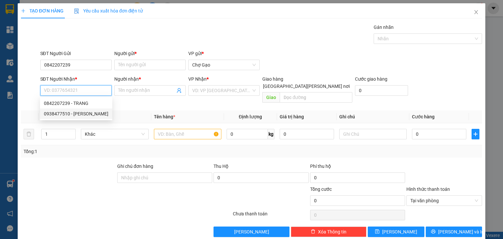
click at [82, 114] on div "0938477510 - [PERSON_NAME]" at bounding box center [76, 113] width 64 height 7
type input "0938477510"
type input "HOÀNG"
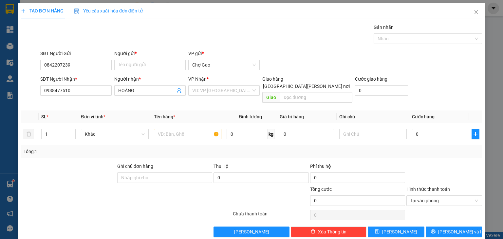
drag, startPoint x: 148, startPoint y: 72, endPoint x: 143, endPoint y: 70, distance: 4.6
click at [147, 72] on div "Người gửi * Tên người gửi" at bounding box center [149, 61] width 71 height 23
click at [143, 69] on input "Người gửi *" at bounding box center [149, 65] width 71 height 10
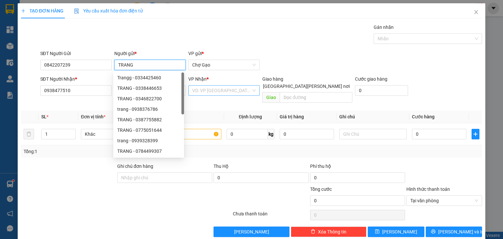
type input "TRANG"
click at [239, 89] on input "search" at bounding box center [221, 90] width 59 height 10
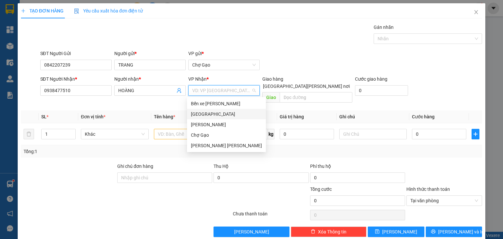
click at [205, 111] on div "[GEOGRAPHIC_DATA]" at bounding box center [226, 113] width 71 height 7
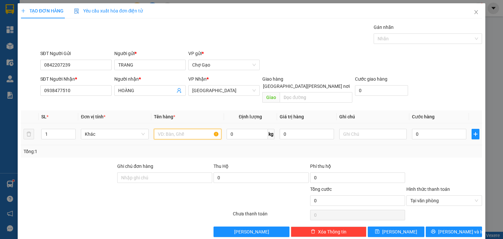
click at [178, 129] on input "text" at bounding box center [187, 134] width 67 height 10
type input "1 T MÚT"
click at [437, 129] on input "0" at bounding box center [439, 134] width 54 height 10
type input "3"
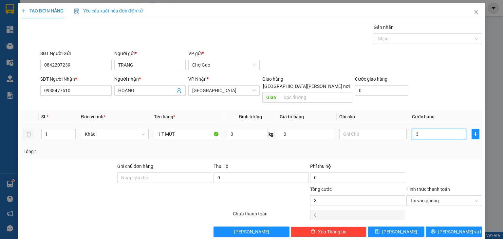
type input "30"
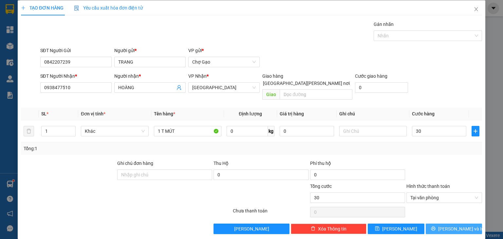
type input "30.000"
drag, startPoint x: 449, startPoint y: 219, endPoint x: 277, endPoint y: 117, distance: 200.0
click at [449, 225] on span "[PERSON_NAME] và In" at bounding box center [461, 228] width 46 height 7
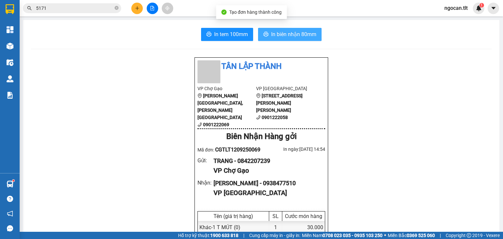
drag, startPoint x: 280, startPoint y: 33, endPoint x: 312, endPoint y: 96, distance: 69.8
click at [280, 36] on span "In biên nhận 80mm" at bounding box center [293, 34] width 45 height 8
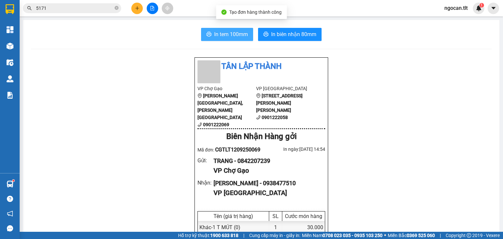
click at [228, 35] on span "In tem 100mm" at bounding box center [231, 34] width 34 height 8
click at [72, 14] on div "Kết quả [PERSON_NAME] ( 297 ) Bộ lọc Mã ĐH Trạng thái Món hàng Thu hộ Tổng [PER…" at bounding box center [64, 8] width 128 height 11
click at [72, 11] on input "5171" at bounding box center [74, 8] width 77 height 7
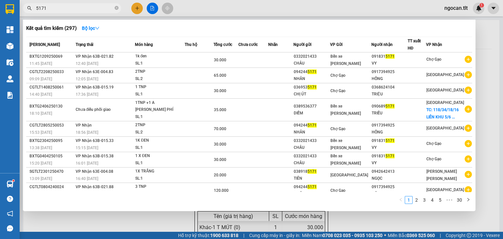
click at [72, 11] on input "5171" at bounding box center [74, 8] width 77 height 7
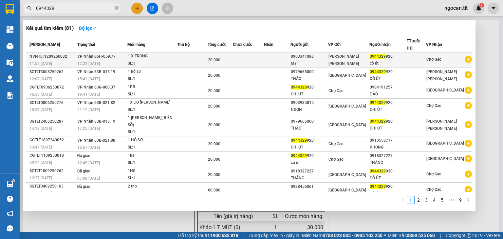
type input "0944329"
click at [259, 63] on td at bounding box center [248, 59] width 31 height 15
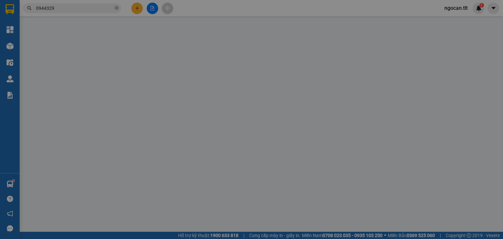
scroll to position [1, 0]
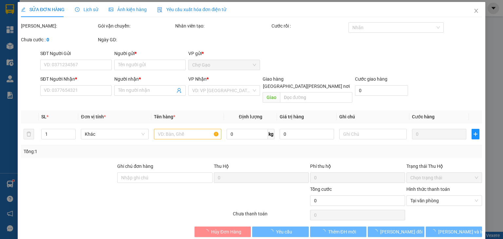
type input "0903341086"
type input "MY"
type input "0944329920"
type input "cô út"
type input "20.000"
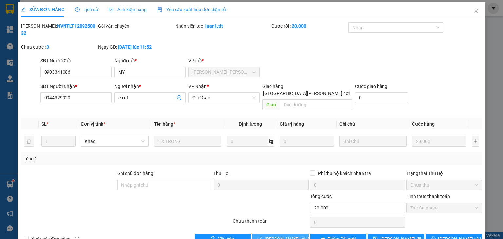
drag, startPoint x: 283, startPoint y: 221, endPoint x: 355, endPoint y: 208, distance: 72.8
click at [284, 235] on span "[PERSON_NAME] và [PERSON_NAME] hàng" at bounding box center [308, 238] width 88 height 7
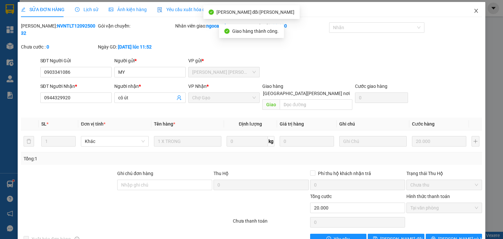
click at [473, 10] on icon "close" at bounding box center [475, 10] width 5 height 5
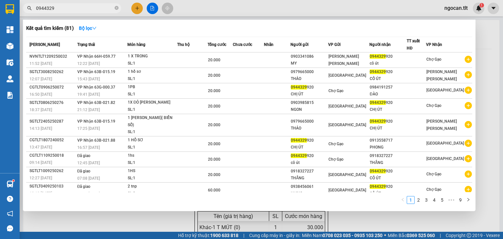
click at [55, 9] on input "0944329" at bounding box center [74, 8] width 77 height 7
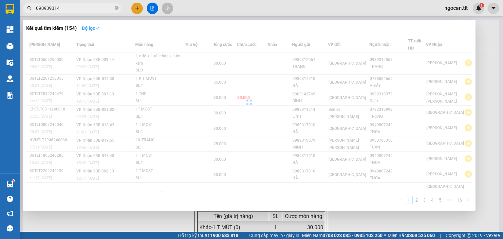
type input "098939314"
click at [97, 26] on icon "down" at bounding box center [97, 28] width 5 height 5
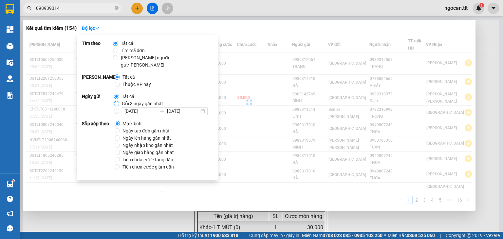
click at [115, 101] on input "Gửi 3 ngày gần nhất" at bounding box center [116, 103] width 5 height 5
radio input "true"
radio input "false"
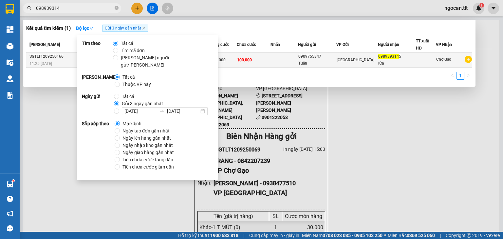
click at [257, 60] on td "100.000" at bounding box center [254, 59] width 34 height 15
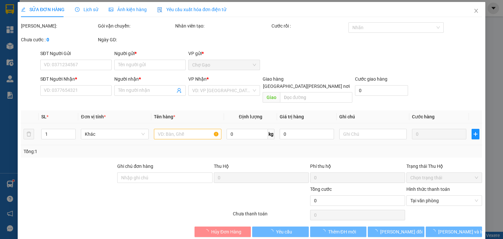
scroll to position [3, 0]
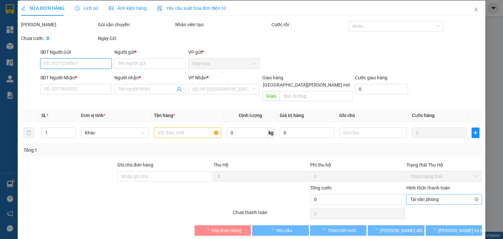
click at [431, 194] on span "Tại văn phòng" at bounding box center [444, 199] width 68 height 10
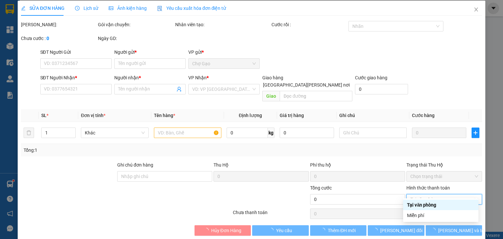
click at [418, 204] on div "Tại văn phòng" at bounding box center [440, 204] width 67 height 7
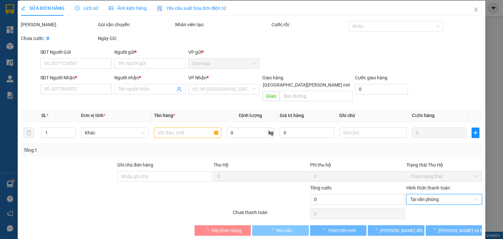
type input "0909755347"
type input "Tuấn"
type input "0989393145"
type input "lứa"
type input "100.000"
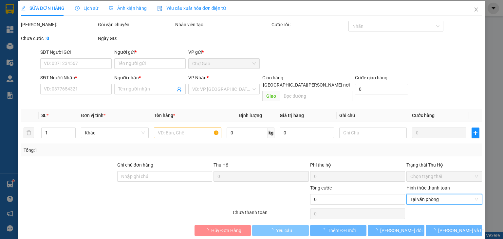
type input "100.000"
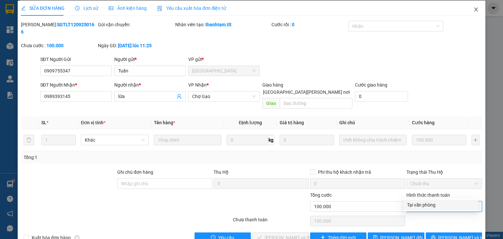
drag, startPoint x: 477, startPoint y: 8, endPoint x: 473, endPoint y: 8, distance: 3.9
click at [476, 8] on span "Close" at bounding box center [476, 10] width 18 height 18
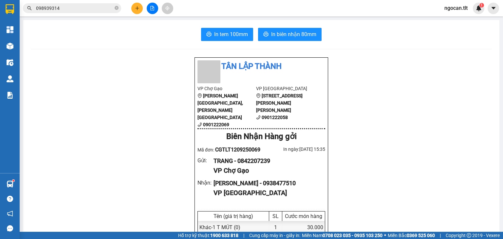
click at [63, 7] on input "098939314" at bounding box center [74, 8] width 77 height 7
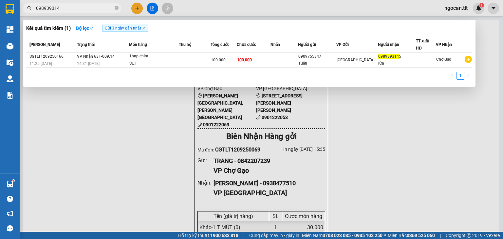
click at [63, 7] on input "098939314" at bounding box center [74, 8] width 77 height 7
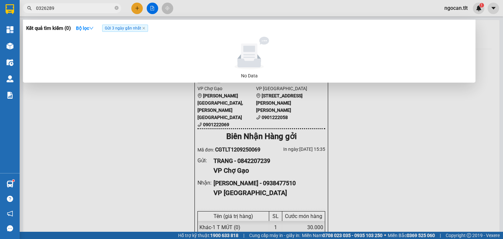
click at [43, 8] on input "0326289" at bounding box center [74, 8] width 77 height 7
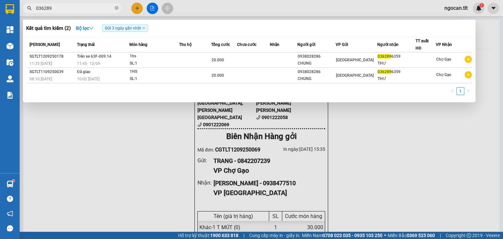
click at [65, 11] on input "036289" at bounding box center [74, 8] width 77 height 7
type input "6063"
click at [145, 28] on icon "close" at bounding box center [143, 28] width 3 height 3
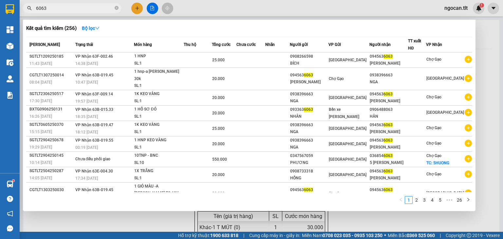
click at [132, 9] on div at bounding box center [251, 119] width 503 height 239
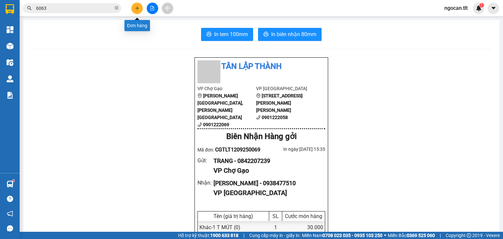
click at [139, 7] on icon "plus" at bounding box center [137, 8] width 5 height 5
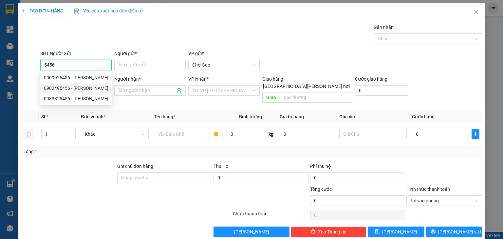
click at [90, 88] on div "0902495456 - [PERSON_NAME]" at bounding box center [76, 87] width 64 height 7
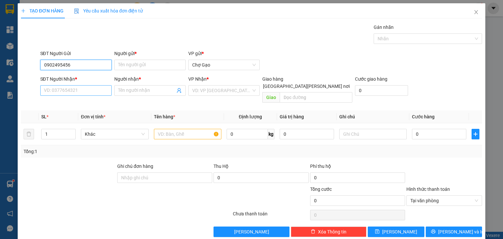
type input "0902495456"
click at [102, 85] on input "SĐT Người Nhận *" at bounding box center [75, 90] width 71 height 10
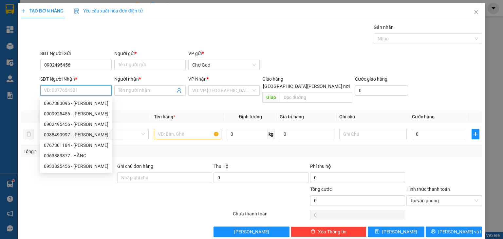
click at [89, 132] on div "0938499997 - [PERSON_NAME]" at bounding box center [76, 134] width 64 height 7
type input "0938499997"
type input "HIỆP"
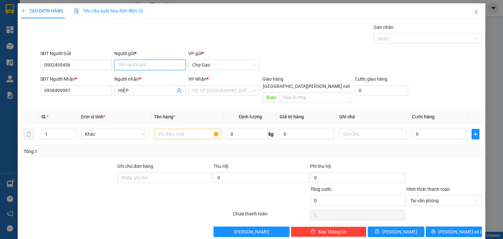
click at [158, 65] on input "Người gửi *" at bounding box center [149, 65] width 71 height 10
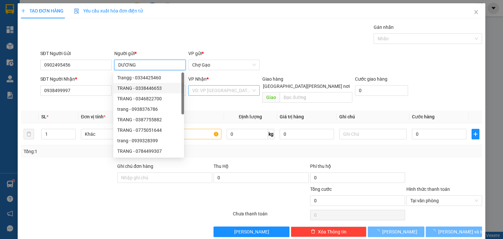
type input "DƯƠNG"
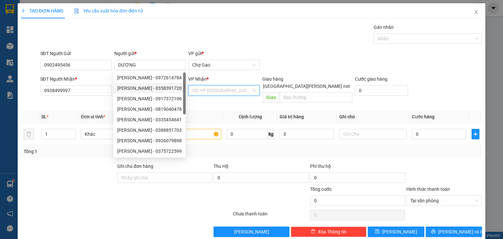
click at [225, 90] on input "search" at bounding box center [221, 90] width 59 height 10
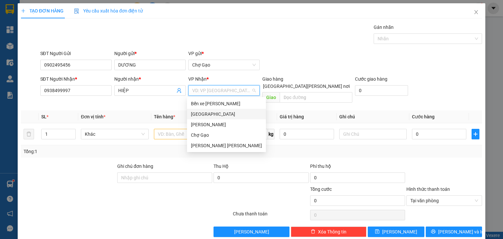
click at [201, 110] on div "[GEOGRAPHIC_DATA]" at bounding box center [226, 114] width 79 height 10
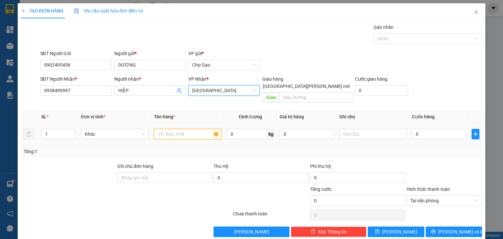
click at [171, 129] on input "text" at bounding box center [187, 134] width 67 height 10
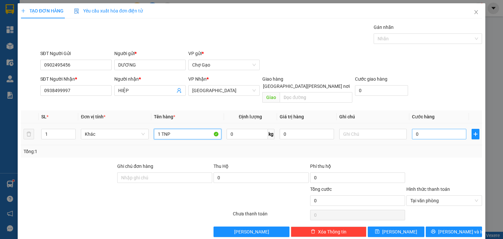
type input "1 TNP"
click at [416, 129] on input "0" at bounding box center [439, 134] width 54 height 10
type input "2"
type input "25"
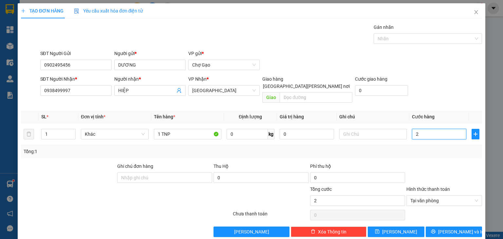
type input "25"
type input "25.000"
click at [444, 227] on button "[PERSON_NAME] và In" at bounding box center [453, 231] width 57 height 10
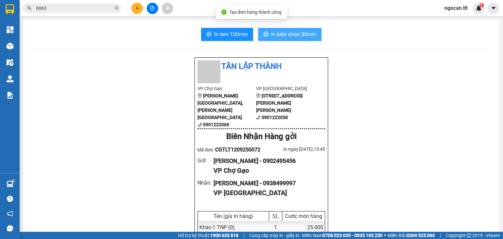
drag, startPoint x: 271, startPoint y: 35, endPoint x: 269, endPoint y: 42, distance: 6.6
click at [271, 35] on span "In biên nhận 80mm" at bounding box center [293, 34] width 45 height 8
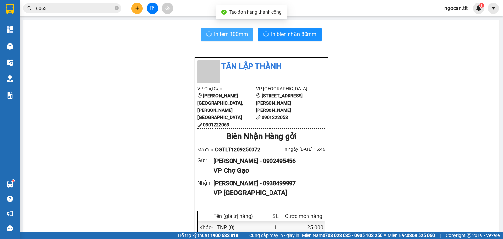
drag, startPoint x: 223, startPoint y: 35, endPoint x: 357, endPoint y: 110, distance: 153.9
click at [223, 36] on span "In tem 100mm" at bounding box center [231, 34] width 34 height 8
click at [67, 12] on span "6063" at bounding box center [72, 8] width 98 height 10
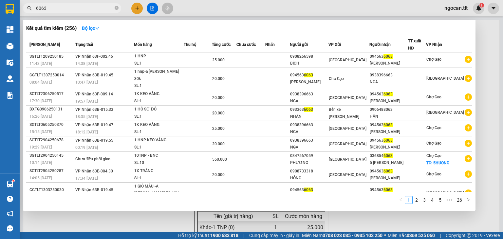
click at [67, 12] on span "6063" at bounding box center [72, 8] width 98 height 10
click at [62, 10] on input "6063" at bounding box center [74, 8] width 77 height 7
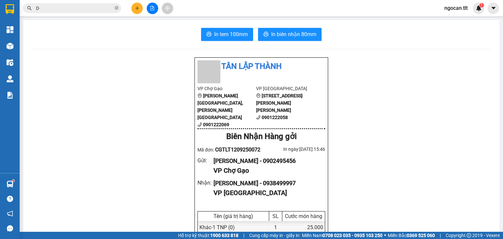
type input "D"
type input "Đ"
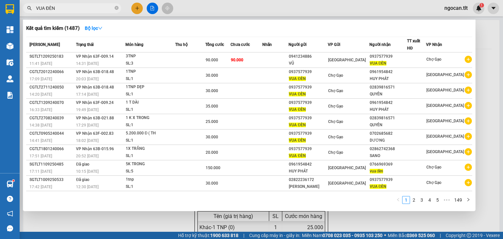
click at [65, 6] on input "VUA ĐÈN" at bounding box center [74, 8] width 77 height 7
type input "V"
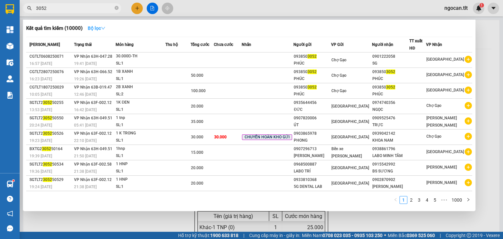
type input "3052"
click at [105, 27] on icon "down" at bounding box center [103, 28] width 5 height 5
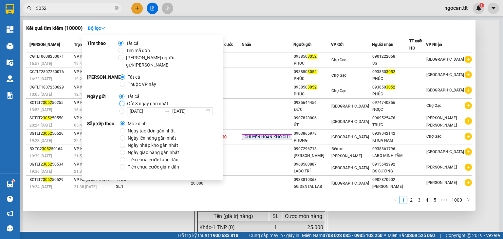
click at [121, 101] on input "Gửi 3 ngày gần nhất" at bounding box center [121, 103] width 5 height 5
radio input "true"
radio input "false"
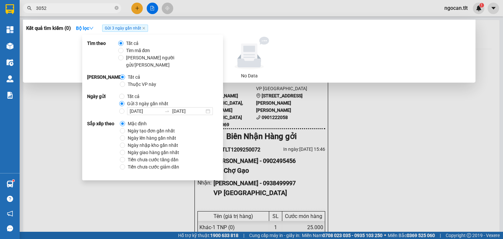
click at [135, 8] on div at bounding box center [251, 119] width 503 height 239
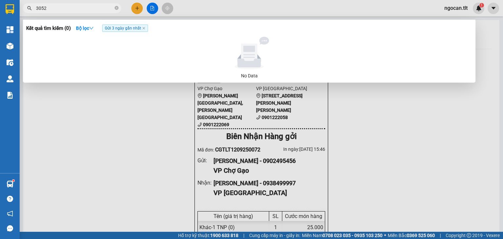
click at [71, 7] on input "3052" at bounding box center [74, 8] width 77 height 7
click at [145, 30] on icon "close" at bounding box center [143, 28] width 3 height 3
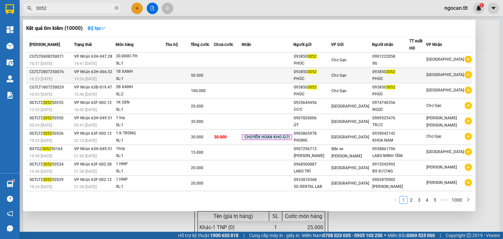
click at [371, 75] on div "Chợ Gạo" at bounding box center [351, 75] width 40 height 7
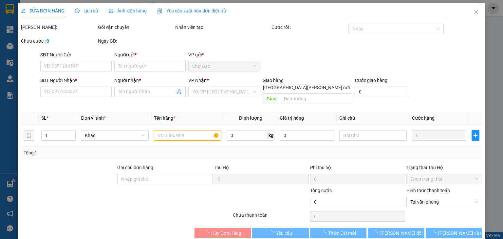
type input "0938503052"
type input "PHÚC"
type input "0938503052"
type input "PHÚC"
type input "50.000"
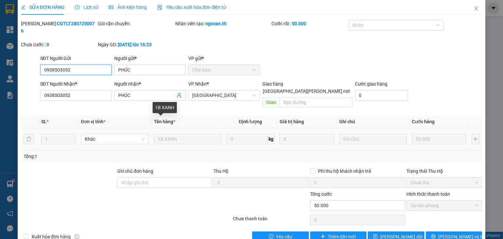
scroll to position [5, 0]
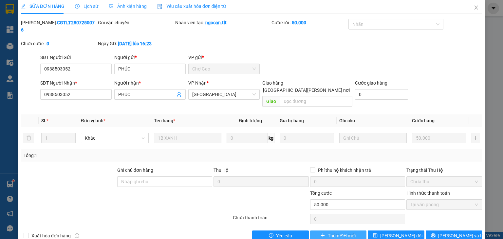
click at [353, 230] on button "Thêm ĐH mới" at bounding box center [338, 235] width 57 height 10
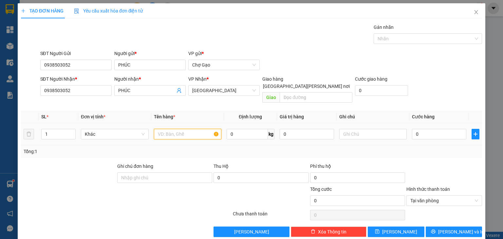
click at [178, 129] on input "text" at bounding box center [187, 134] width 67 height 10
type input "1 B XANH"
click at [437, 129] on input "0" at bounding box center [439, 134] width 54 height 10
type input "3"
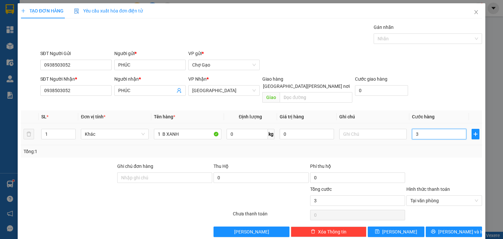
type input "30"
drag, startPoint x: 471, startPoint y: 192, endPoint x: 471, endPoint y: 197, distance: 4.9
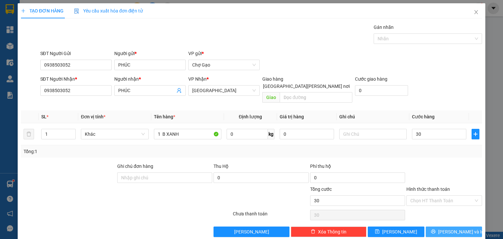
type input "30.000"
drag, startPoint x: 451, startPoint y: 221, endPoint x: 434, endPoint y: 218, distance: 16.6
click at [450, 228] on span "[PERSON_NAME] và In" at bounding box center [461, 231] width 46 height 7
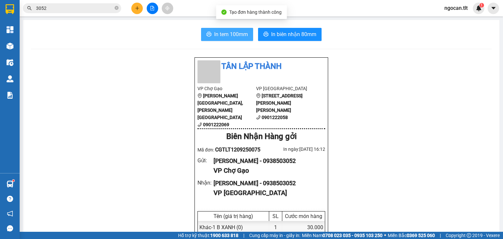
click at [215, 34] on span "In tem 100mm" at bounding box center [231, 34] width 34 height 8
click at [135, 9] on icon "plus" at bounding box center [137, 8] width 5 height 5
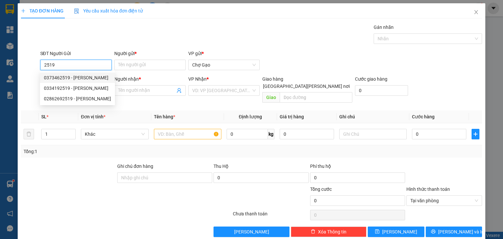
drag, startPoint x: 94, startPoint y: 76, endPoint x: 88, endPoint y: 79, distance: 6.3
click at [94, 76] on div "0373462519 - [PERSON_NAME]" at bounding box center [77, 77] width 67 height 7
type input "0373462519"
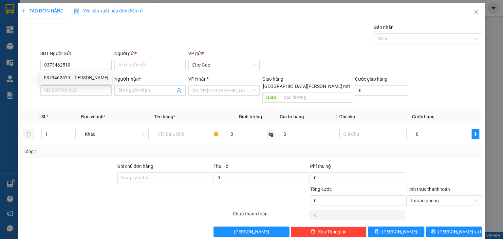
click at [82, 83] on div "0373462519 0373462519 - [PERSON_NAME]" at bounding box center [76, 77] width 72 height 13
click at [81, 96] on div "SĐT Người Nhận * VD: 0377654321" at bounding box center [75, 86] width 71 height 23
click at [85, 89] on input "SĐT Người Nhận *" at bounding box center [75, 90] width 71 height 10
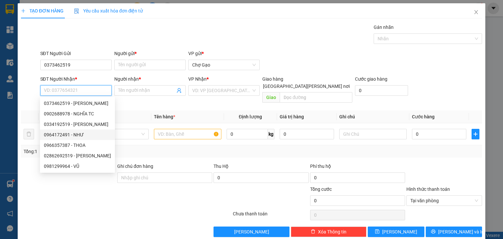
drag, startPoint x: 82, startPoint y: 134, endPoint x: 154, endPoint y: 107, distance: 76.8
click at [88, 133] on div "0964172491 - NHƯ" at bounding box center [77, 134] width 67 height 7
type input "0964172491"
type input "NHƯ"
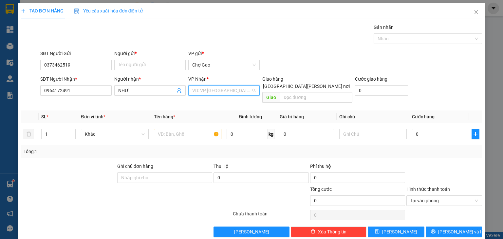
drag, startPoint x: 219, startPoint y: 90, endPoint x: 219, endPoint y: 98, distance: 7.5
click at [219, 94] on input "search" at bounding box center [221, 90] width 59 height 10
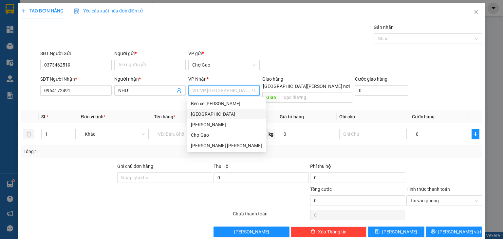
drag, startPoint x: 212, startPoint y: 115, endPoint x: 194, endPoint y: 124, distance: 20.5
click at [201, 121] on div "Bến xe [PERSON_NAME] [GEOGRAPHIC_DATA] Cao Tốc Chợ [PERSON_NAME] [PERSON_NAME]" at bounding box center [226, 124] width 79 height 52
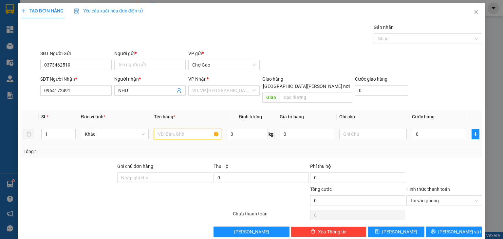
drag, startPoint x: 179, startPoint y: 130, endPoint x: 170, endPoint y: 132, distance: 9.3
click at [178, 130] on input "text" at bounding box center [187, 134] width 67 height 10
type input "1 T MÚT"
click at [424, 129] on input "0" at bounding box center [439, 134] width 54 height 10
type input "6"
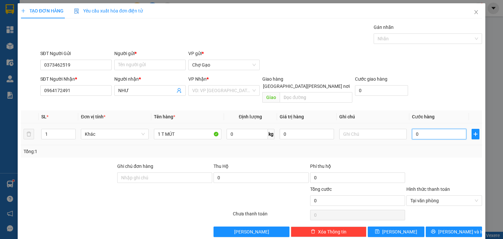
type input "6"
type input "60"
type input "60.000"
click at [458, 228] on span "[PERSON_NAME] và In" at bounding box center [461, 231] width 46 height 7
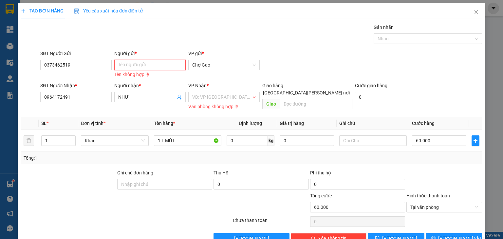
drag, startPoint x: 135, startPoint y: 67, endPoint x: 131, endPoint y: 70, distance: 5.4
click at [136, 67] on input "Người gửi *" at bounding box center [149, 65] width 71 height 10
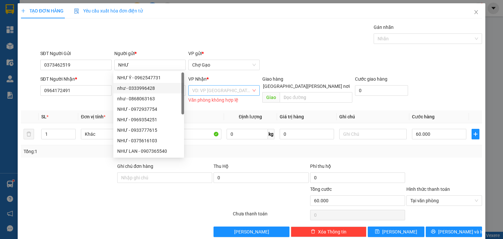
click at [213, 89] on input "search" at bounding box center [221, 90] width 59 height 10
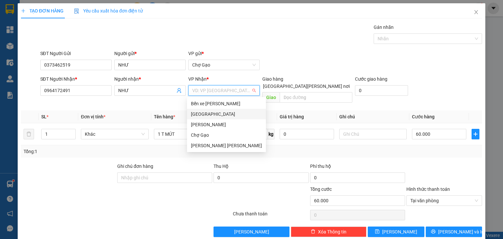
click at [214, 114] on div "[GEOGRAPHIC_DATA]" at bounding box center [226, 113] width 71 height 7
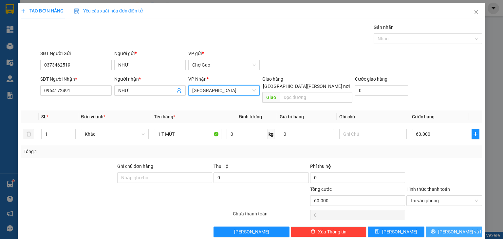
click at [449, 228] on span "[PERSON_NAME] và In" at bounding box center [461, 231] width 46 height 7
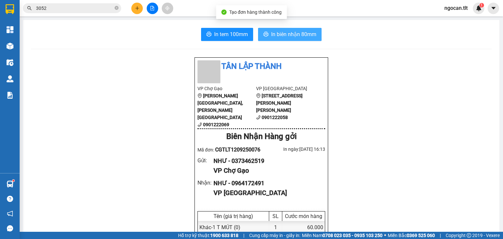
click at [278, 31] on span "In biên nhận 80mm" at bounding box center [293, 34] width 45 height 8
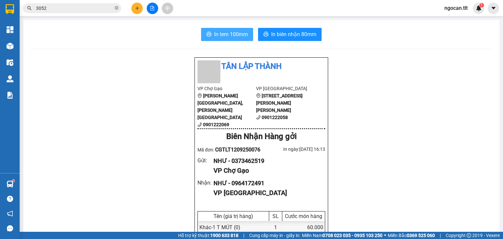
drag, startPoint x: 217, startPoint y: 27, endPoint x: 238, endPoint y: 49, distance: 29.8
click at [219, 30] on button "In tem 100mm" at bounding box center [227, 34] width 52 height 13
click at [141, 5] on button at bounding box center [136, 8] width 11 height 11
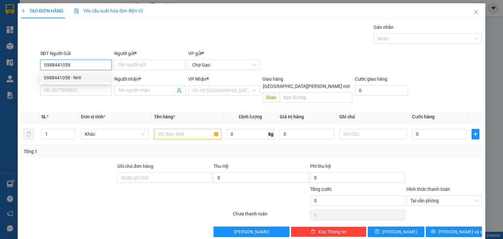
click at [73, 81] on div "0988441058 - NHI" at bounding box center [75, 77] width 71 height 10
click at [74, 89] on input "SĐT Người Nhận *" at bounding box center [75, 90] width 71 height 10
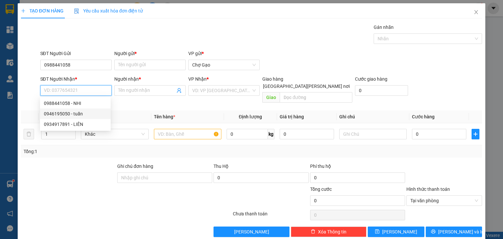
click at [79, 112] on div "0946195050 - tuấn" at bounding box center [75, 113] width 63 height 7
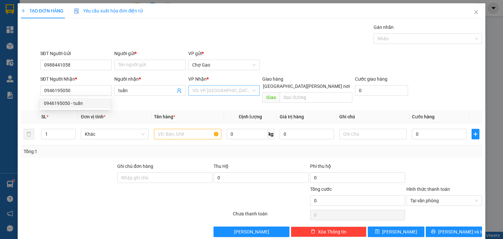
click at [207, 91] on input "search" at bounding box center [221, 90] width 59 height 10
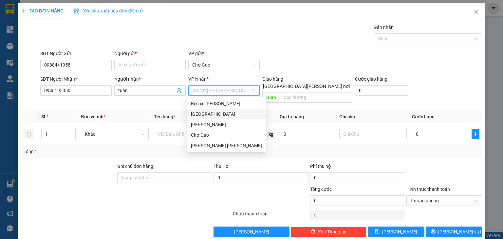
drag, startPoint x: 203, startPoint y: 110, endPoint x: 180, endPoint y: 99, distance: 25.7
click at [203, 110] on div "[GEOGRAPHIC_DATA]" at bounding box center [226, 114] width 79 height 10
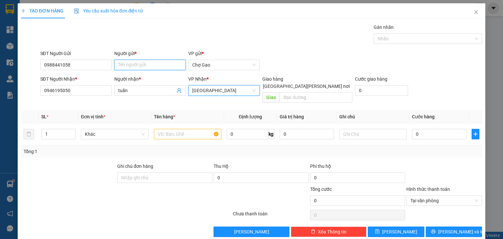
click at [143, 67] on input "Người gửi *" at bounding box center [149, 65] width 71 height 10
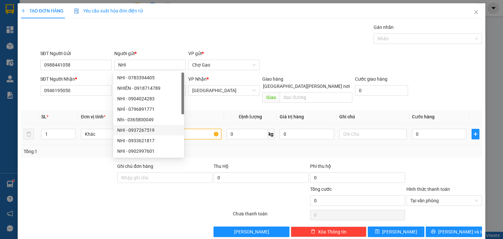
click at [198, 131] on input "text" at bounding box center [187, 134] width 67 height 10
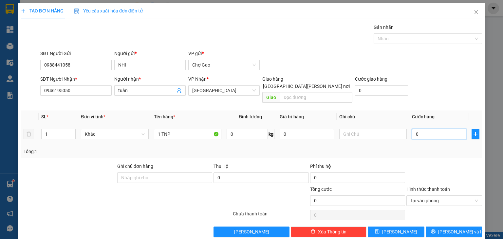
drag, startPoint x: 424, startPoint y: 127, endPoint x: 420, endPoint y: 123, distance: 5.1
click at [424, 129] on input "0" at bounding box center [439, 134] width 54 height 10
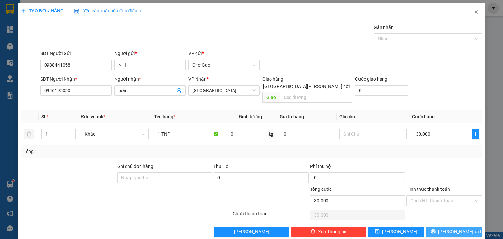
drag, startPoint x: 457, startPoint y: 224, endPoint x: 431, endPoint y: 202, distance: 34.6
click at [457, 228] on span "[PERSON_NAME] và In" at bounding box center [461, 231] width 46 height 7
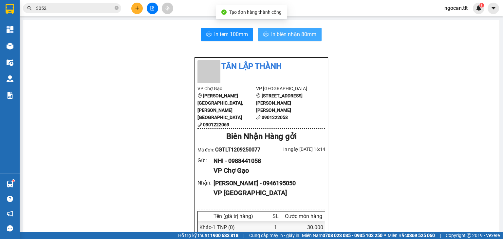
drag, startPoint x: 306, startPoint y: 38, endPoint x: 304, endPoint y: 35, distance: 3.7
click at [306, 38] on span "In biên nhận 80mm" at bounding box center [293, 34] width 45 height 8
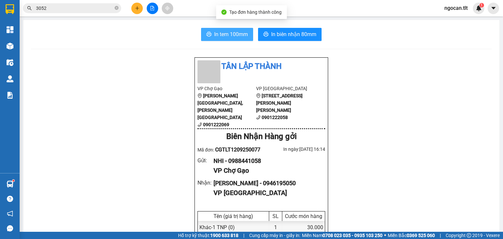
click at [233, 33] on span "In tem 100mm" at bounding box center [231, 34] width 34 height 8
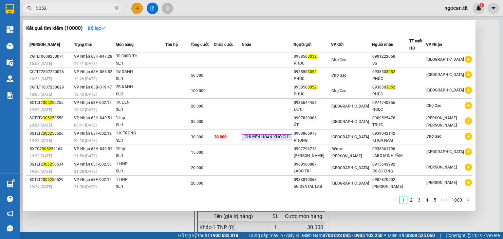
click at [63, 11] on span "3052" at bounding box center [72, 8] width 98 height 10
click at [63, 11] on input "3052" at bounding box center [74, 8] width 77 height 7
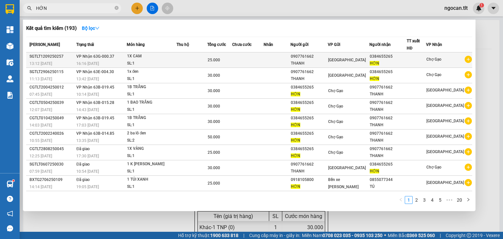
click at [290, 58] on td at bounding box center [276, 59] width 27 height 15
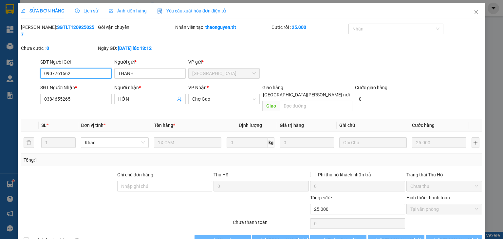
scroll to position [4, 0]
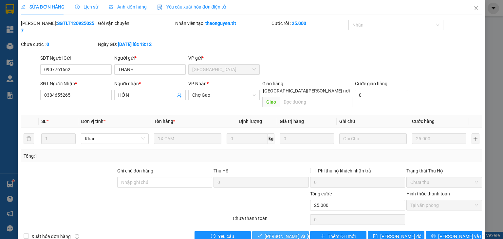
click at [280, 232] on span "[PERSON_NAME] và [PERSON_NAME] hàng" at bounding box center [308, 235] width 88 height 7
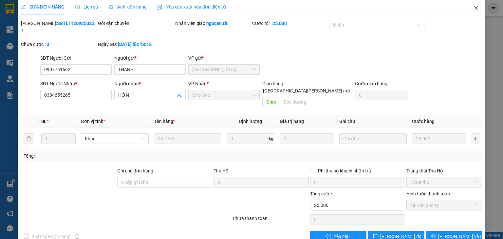
click at [470, 11] on span "Close" at bounding box center [476, 8] width 18 height 18
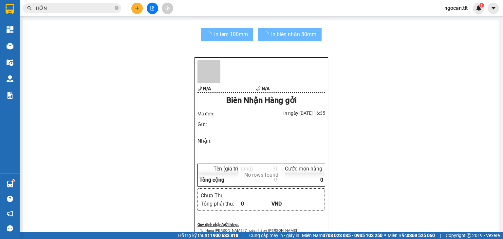
click at [61, 9] on input "HỚN" at bounding box center [74, 8] width 77 height 7
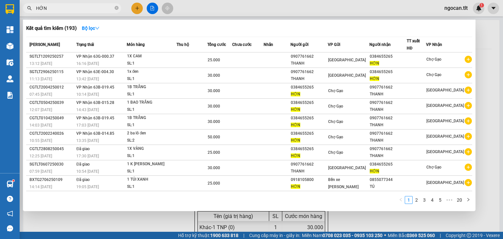
click at [61, 9] on input "HỚN" at bounding box center [74, 8] width 77 height 7
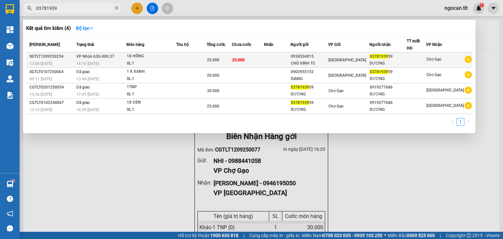
click at [180, 59] on td at bounding box center [191, 59] width 30 height 15
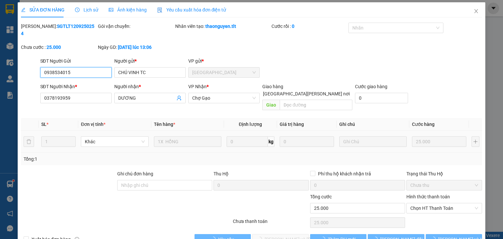
scroll to position [1, 0]
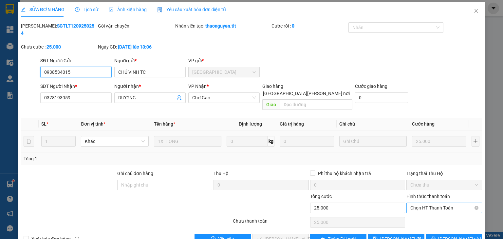
click at [419, 203] on span "Chọn HT Thanh Toán" at bounding box center [444, 208] width 68 height 10
drag, startPoint x: 416, startPoint y: 203, endPoint x: 301, endPoint y: 229, distance: 118.2
click at [416, 203] on div "Tại văn phòng" at bounding box center [440, 205] width 67 height 7
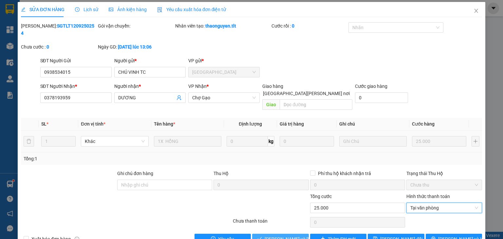
click at [293, 235] on span "[PERSON_NAME] và [PERSON_NAME] hàng" at bounding box center [308, 238] width 88 height 7
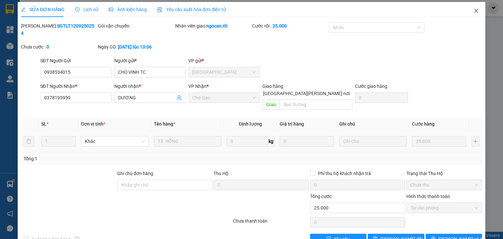
click at [469, 11] on span "Close" at bounding box center [476, 11] width 18 height 18
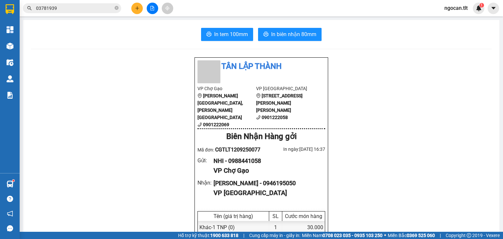
click at [70, 5] on input "03781939" at bounding box center [74, 8] width 77 height 7
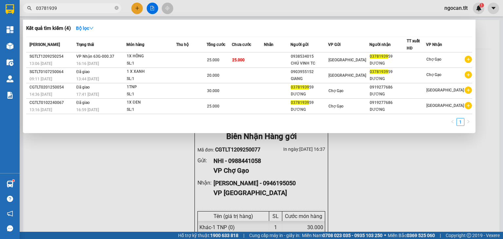
click at [70, 5] on input "03781939" at bounding box center [74, 8] width 77 height 7
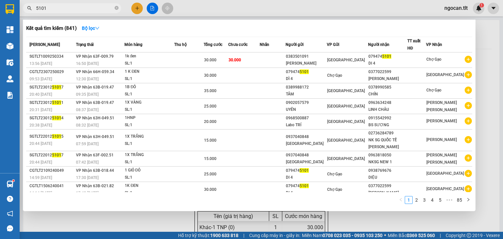
click at [138, 8] on div at bounding box center [251, 119] width 503 height 239
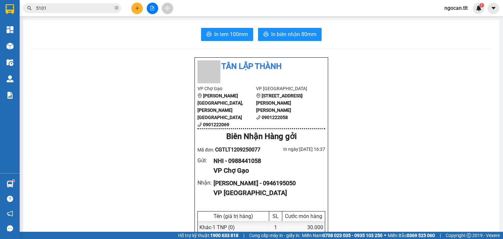
click at [131, 6] on div at bounding box center [152, 8] width 49 height 11
click at [137, 8] on icon "plus" at bounding box center [137, 8] width 5 height 5
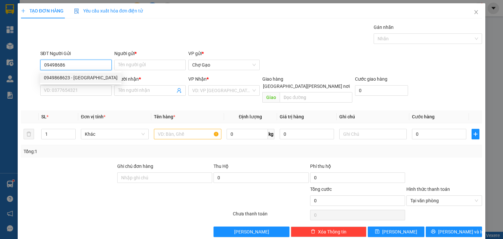
click at [81, 76] on div "0949868623 - [GEOGRAPHIC_DATA]" at bounding box center [81, 77] width 74 height 7
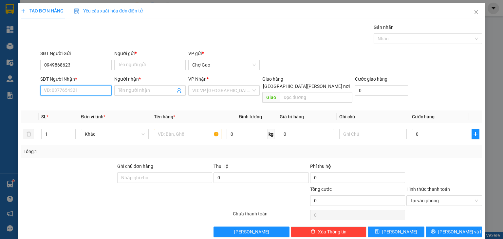
click at [81, 88] on input "SĐT Người Nhận *" at bounding box center [75, 90] width 71 height 10
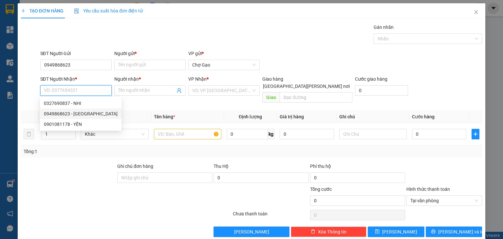
click at [88, 118] on div "0949868623 - [GEOGRAPHIC_DATA]" at bounding box center [80, 113] width 81 height 10
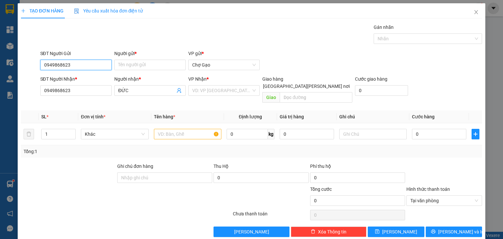
drag, startPoint x: 73, startPoint y: 63, endPoint x: 0, endPoint y: 64, distance: 72.7
click at [0, 69] on div "TẠO ĐƠN HÀNG Yêu cầu xuất [PERSON_NAME] điện tử Transit Pickup Surcharge Ids Tr…" at bounding box center [251, 119] width 503 height 239
drag, startPoint x: 76, startPoint y: 77, endPoint x: 106, endPoint y: 76, distance: 29.5
click at [80, 77] on div "0327690837 - NHI" at bounding box center [75, 77] width 63 height 7
drag, startPoint x: 158, startPoint y: 65, endPoint x: 151, endPoint y: 62, distance: 8.5
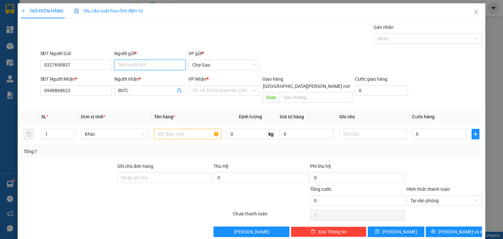
click at [153, 63] on input "Người gửi *" at bounding box center [149, 65] width 71 height 10
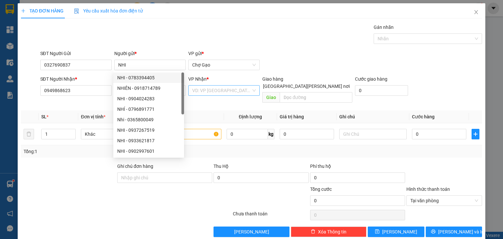
click at [215, 83] on div "VP Nhận *" at bounding box center [223, 80] width 71 height 10
click at [212, 92] on input "search" at bounding box center [221, 90] width 59 height 10
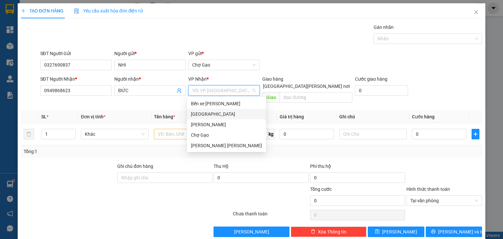
click at [204, 115] on div "[GEOGRAPHIC_DATA]" at bounding box center [226, 113] width 71 height 7
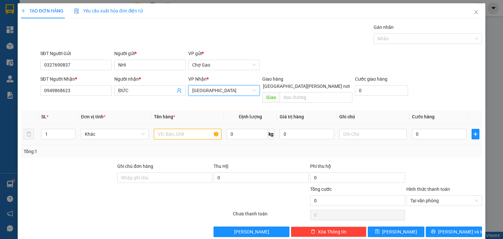
click at [183, 129] on input "text" at bounding box center [187, 134] width 67 height 10
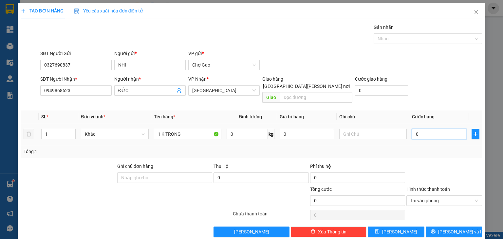
click at [424, 129] on input "0" at bounding box center [439, 134] width 54 height 10
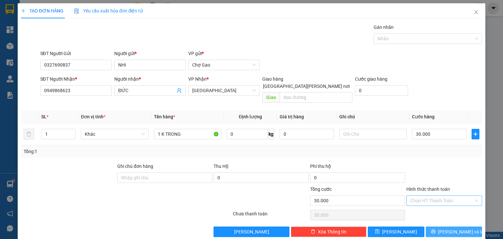
drag, startPoint x: 450, startPoint y: 222, endPoint x: 443, endPoint y: 214, distance: 10.9
click at [450, 228] on span "[PERSON_NAME] và In" at bounding box center [461, 231] width 46 height 7
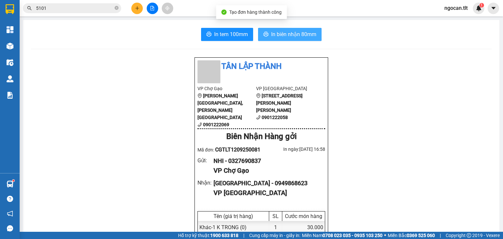
drag, startPoint x: 279, startPoint y: 33, endPoint x: 261, endPoint y: 62, distance: 33.6
click at [279, 34] on span "In biên nhận 80mm" at bounding box center [293, 34] width 45 height 8
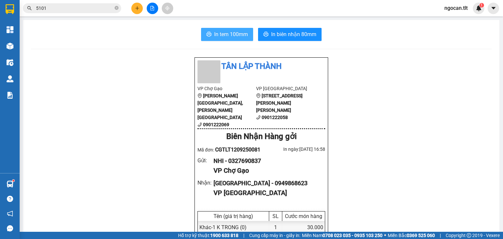
click at [244, 35] on span "In tem 100mm" at bounding box center [231, 34] width 34 height 8
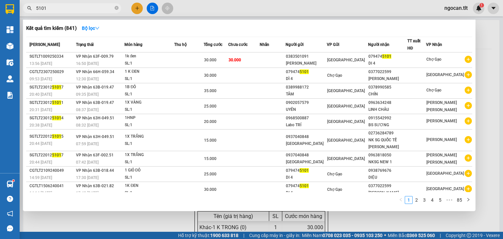
click at [63, 8] on input "5101" at bounding box center [74, 8] width 77 height 7
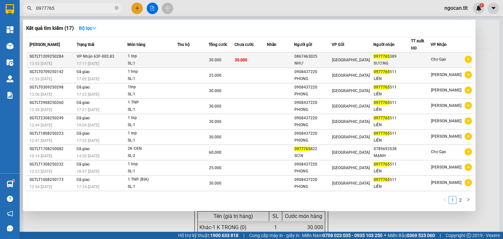
click at [195, 59] on td at bounding box center [192, 59] width 31 height 15
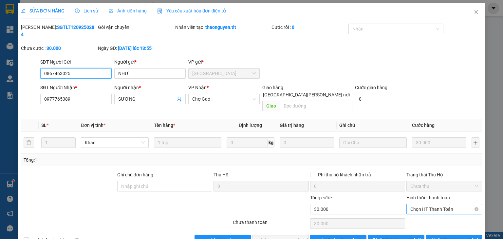
click at [424, 204] on span "Chọn HT Thanh Toán" at bounding box center [444, 209] width 68 height 10
click at [431, 208] on div "Tại văn phòng" at bounding box center [440, 207] width 67 height 7
click at [283, 235] on button "[PERSON_NAME] và [PERSON_NAME] hàng" at bounding box center [280, 240] width 57 height 10
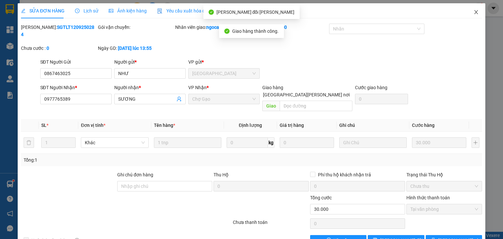
click at [476, 11] on span "Close" at bounding box center [476, 12] width 18 height 18
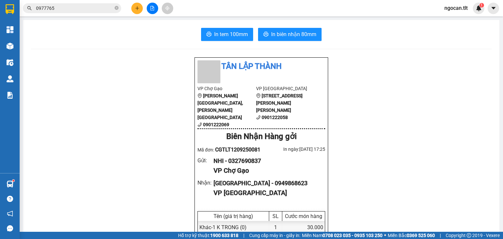
click at [73, 15] on div "Kết quả [PERSON_NAME] ( 17 ) Bộ lọc Mã ĐH Trạng thái Món hàng Thu hộ Tổng [PERS…" at bounding box center [251, 8] width 503 height 16
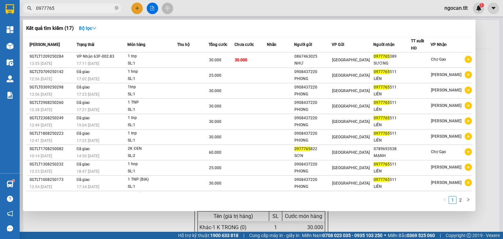
click at [77, 10] on input "0977765" at bounding box center [74, 8] width 77 height 7
drag, startPoint x: 77, startPoint y: 10, endPoint x: 82, endPoint y: 4, distance: 8.1
click at [77, 10] on input "0977765" at bounding box center [74, 8] width 77 height 7
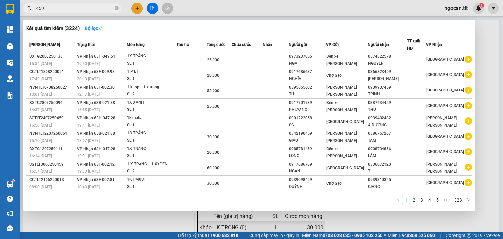
click at [138, 9] on div at bounding box center [251, 119] width 503 height 239
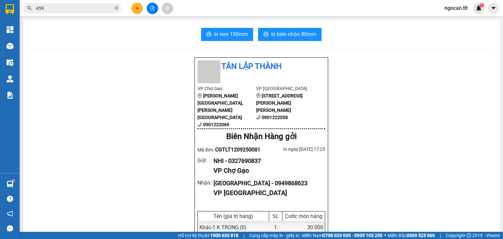
click at [138, 9] on icon "plus" at bounding box center [137, 8] width 5 height 5
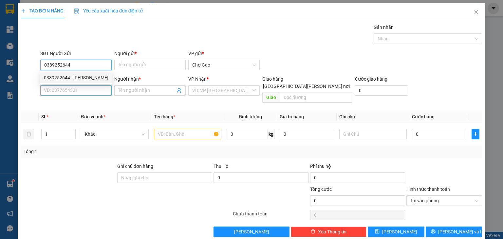
drag, startPoint x: 54, startPoint y: 76, endPoint x: 62, endPoint y: 87, distance: 14.2
click at [54, 77] on div "0389252644 - [PERSON_NAME]" at bounding box center [76, 77] width 64 height 7
click at [65, 90] on input "SĐT Người Nhận *" at bounding box center [75, 90] width 71 height 10
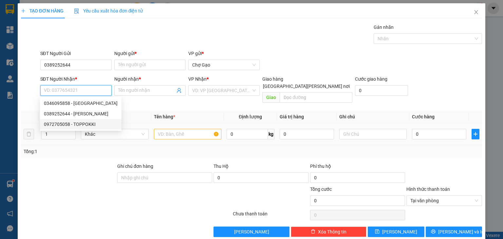
drag, startPoint x: 85, startPoint y: 122, endPoint x: 97, endPoint y: 120, distance: 11.3
click at [86, 122] on div "0972705058 - TOPPOKKI" at bounding box center [81, 123] width 74 height 7
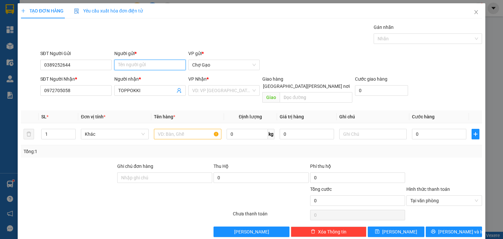
drag, startPoint x: 162, startPoint y: 63, endPoint x: 162, endPoint y: 71, distance: 7.2
click at [162, 64] on input "Người gửi *" at bounding box center [149, 65] width 71 height 10
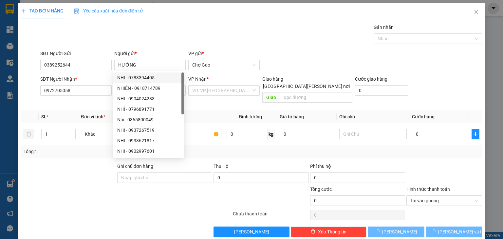
click at [240, 97] on div "[PERSON_NAME] * VD: VP [GEOGRAPHIC_DATA]" at bounding box center [223, 86] width 71 height 23
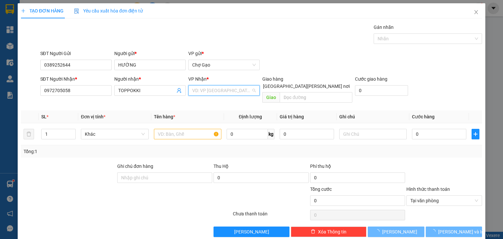
drag, startPoint x: 228, startPoint y: 92, endPoint x: 223, endPoint y: 103, distance: 12.3
click at [228, 92] on input "search" at bounding box center [221, 90] width 59 height 10
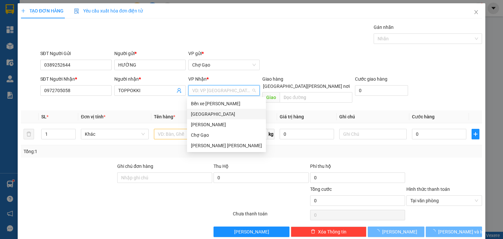
click at [219, 111] on div "[GEOGRAPHIC_DATA]" at bounding box center [226, 113] width 71 height 7
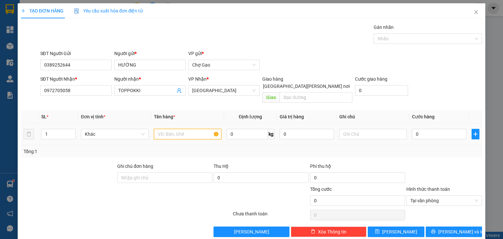
click at [182, 129] on input "text" at bounding box center [187, 134] width 67 height 10
click at [427, 129] on input "0" at bounding box center [439, 134] width 54 height 10
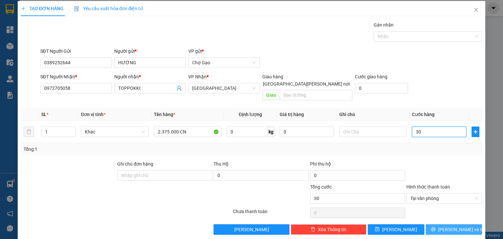
scroll to position [3, 0]
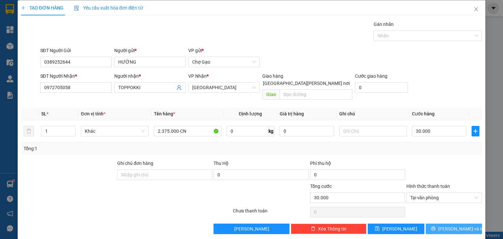
click at [444, 223] on button "[PERSON_NAME] và In" at bounding box center [453, 228] width 57 height 10
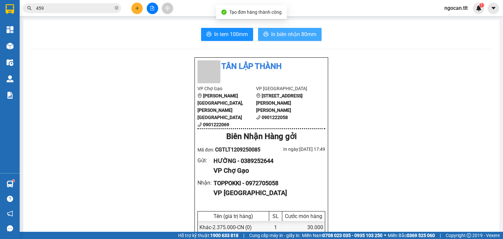
click at [289, 33] on span "In biên nhận 80mm" at bounding box center [293, 34] width 45 height 8
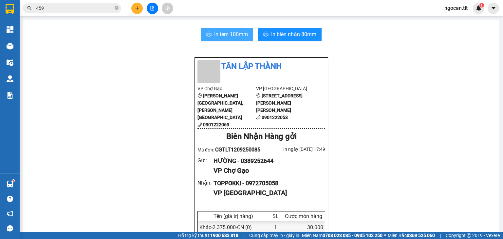
click at [222, 30] on button "In tem 100mm" at bounding box center [227, 34] width 52 height 13
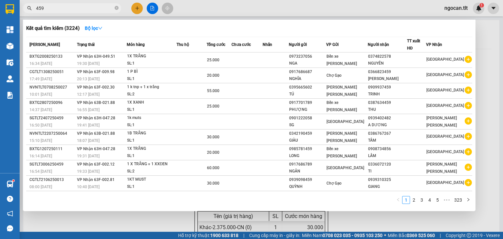
scroll to position [0, 78]
click at [83, 9] on input "459" at bounding box center [74, 8] width 77 height 7
click at [103, 8] on input "459" at bounding box center [74, 8] width 77 height 7
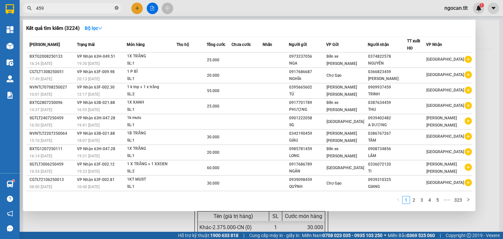
click at [116, 7] on icon "close-circle" at bounding box center [117, 8] width 4 height 4
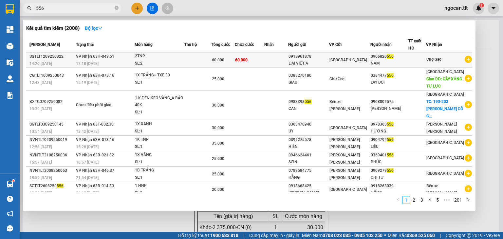
click at [234, 56] on div "60.000" at bounding box center [223, 59] width 23 height 7
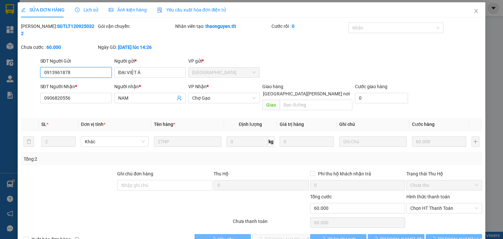
scroll to position [1, 0]
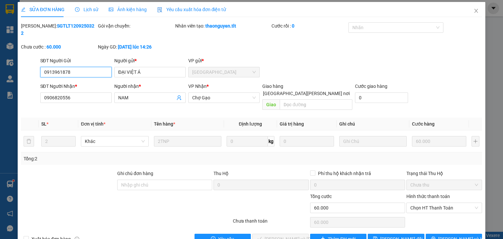
click at [420, 203] on span "Chọn HT Thanh Toán" at bounding box center [444, 208] width 68 height 10
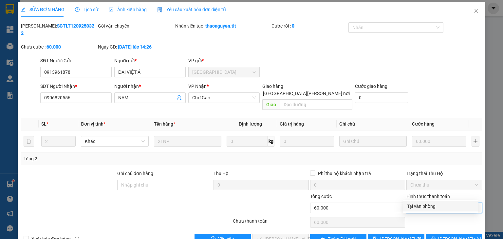
click at [421, 207] on div "Tại văn phòng" at bounding box center [440, 205] width 67 height 7
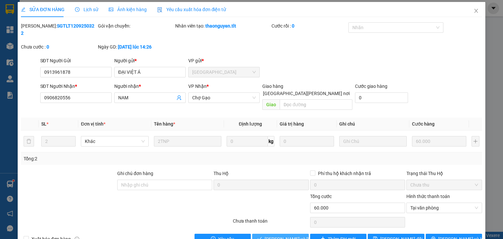
click at [291, 235] on span "[PERSON_NAME] và [PERSON_NAME] hàng" at bounding box center [308, 238] width 88 height 7
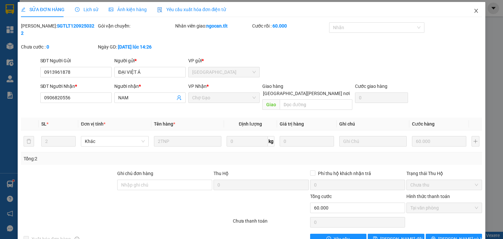
click at [473, 9] on icon "close" at bounding box center [475, 10] width 5 height 5
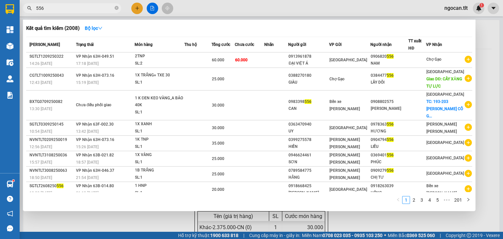
click at [51, 11] on input "556" at bounding box center [74, 8] width 77 height 7
click at [51, 10] on input "556" at bounding box center [74, 8] width 77 height 7
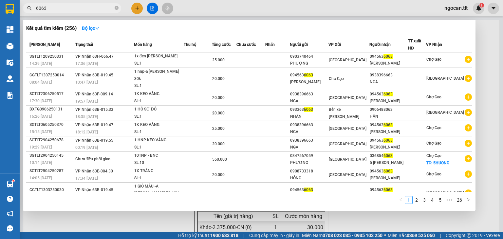
click at [62, 7] on input "6063" at bounding box center [74, 8] width 77 height 7
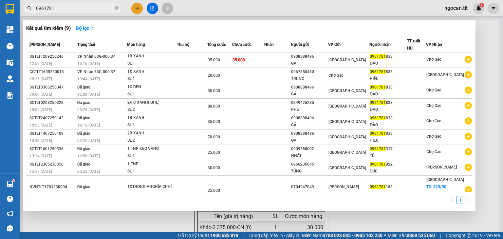
click at [68, 9] on input "0961781" at bounding box center [74, 8] width 77 height 7
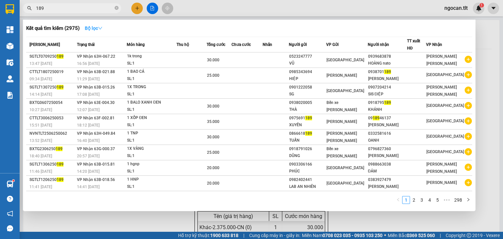
click at [102, 30] on icon "down" at bounding box center [100, 28] width 5 height 5
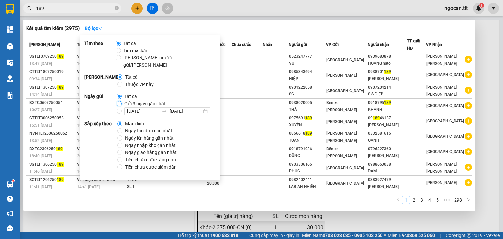
click at [119, 101] on input "Gửi 3 ngày gần nhất" at bounding box center [118, 103] width 5 height 5
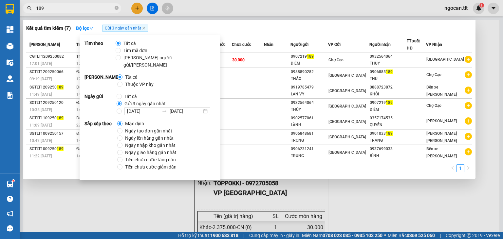
click at [59, 9] on input "189" at bounding box center [74, 8] width 77 height 7
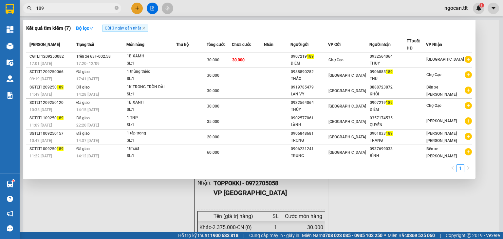
click at [59, 8] on input "189" at bounding box center [74, 8] width 77 height 7
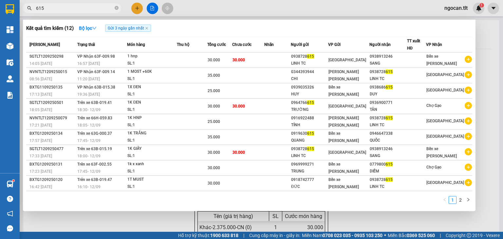
click at [58, 10] on input "615" at bounding box center [74, 8] width 77 height 7
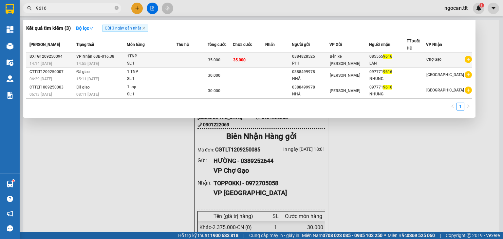
click at [272, 60] on tr "BXTG1209250094 14:14 [DATE] [PERSON_NAME] 63B-016.38 14:55 [DATE] 1TNP SL: 1 35…" at bounding box center [249, 59] width 446 height 15
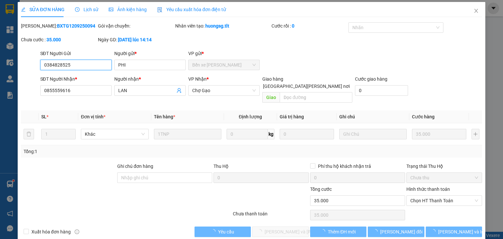
scroll to position [1, 0]
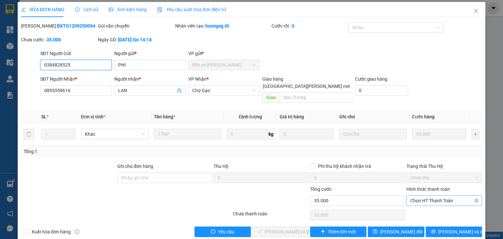
click at [410, 196] on span "Chọn HT Thanh Toán" at bounding box center [444, 200] width 68 height 10
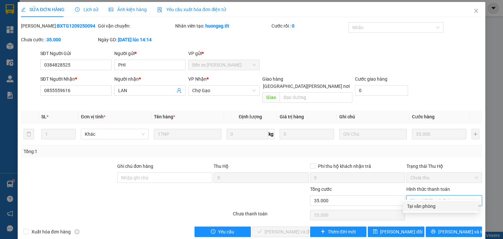
click at [410, 204] on div "Tại văn phòng" at bounding box center [440, 205] width 67 height 7
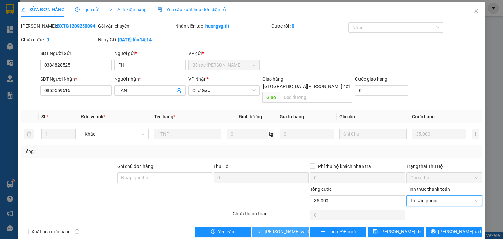
drag, startPoint x: 275, startPoint y: 225, endPoint x: 280, endPoint y: 225, distance: 5.6
click at [275, 228] on span "[PERSON_NAME] và [PERSON_NAME] hàng" at bounding box center [308, 231] width 88 height 7
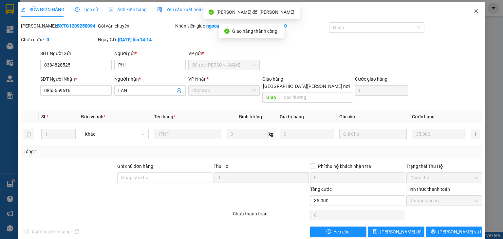
drag, startPoint x: 471, startPoint y: 11, endPoint x: 470, endPoint y: 17, distance: 5.8
click at [473, 11] on icon "close" at bounding box center [475, 10] width 5 height 5
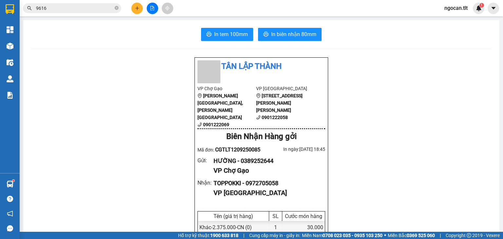
click at [64, 9] on input "9616" at bounding box center [74, 8] width 77 height 7
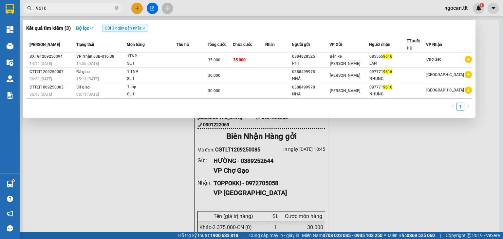
click at [64, 9] on input "9616" at bounding box center [74, 8] width 77 height 7
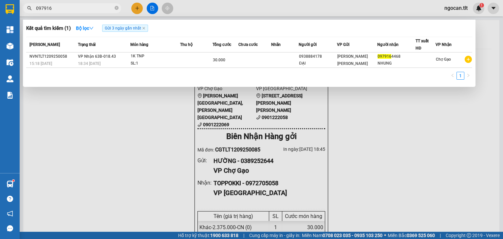
click at [88, 9] on input "097916" at bounding box center [74, 8] width 77 height 7
